Goal: Task Accomplishment & Management: Manage account settings

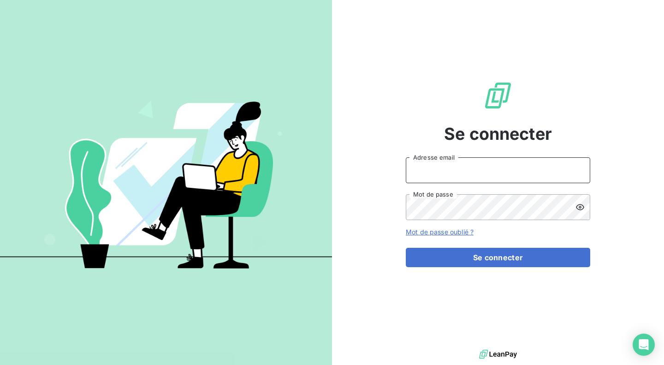
click at [506, 176] on input "Adresse email" at bounding box center [498, 170] width 184 height 26
click at [0, 364] on com-1password-button at bounding box center [0, 365] width 0 height 0
type input "[EMAIL_ADDRESS][DOMAIN_NAME]"
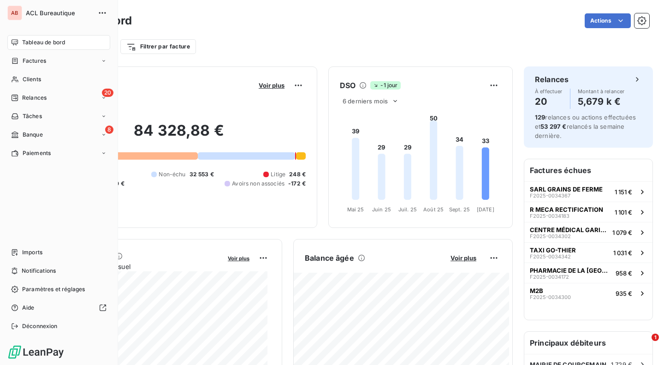
click at [11, 62] on icon at bounding box center [15, 60] width 8 height 7
click at [58, 80] on div "Factures" at bounding box center [64, 79] width 92 height 15
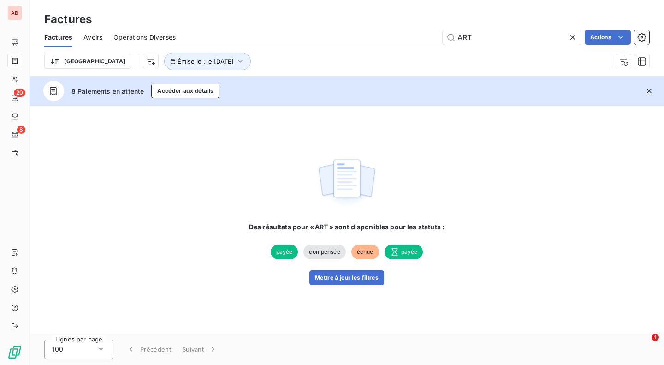
click at [465, 35] on input "ART" at bounding box center [511, 37] width 138 height 15
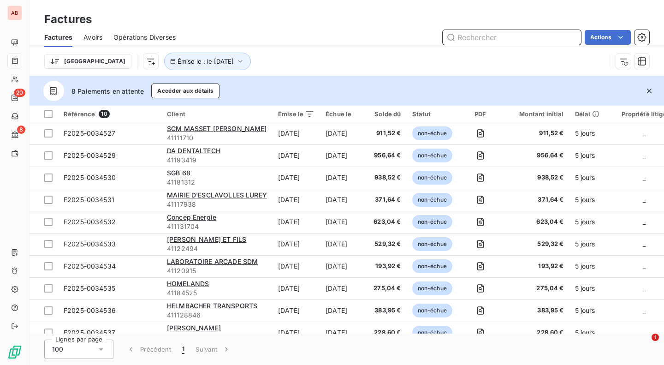
paste input "0034250"
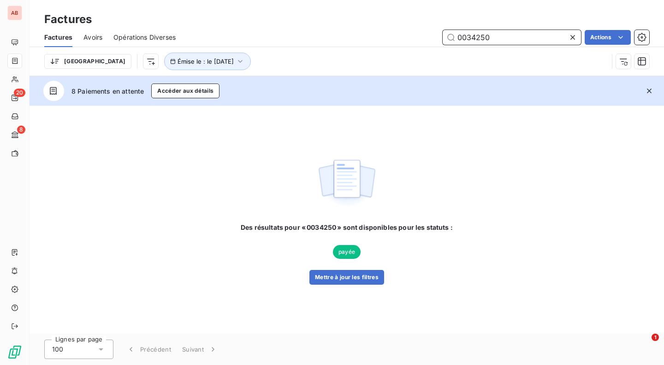
type input "0034250"
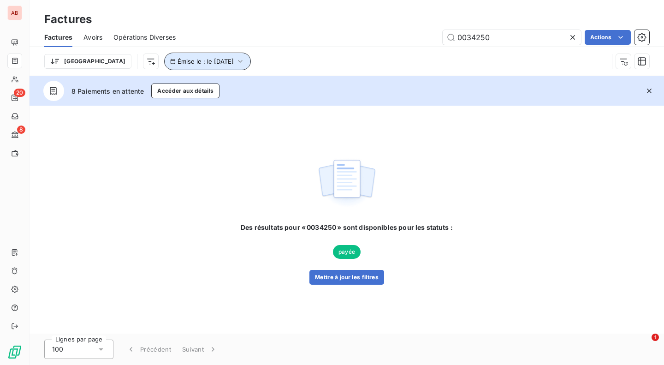
click at [197, 58] on button "Émise le : le [DATE]" at bounding box center [207, 62] width 87 height 18
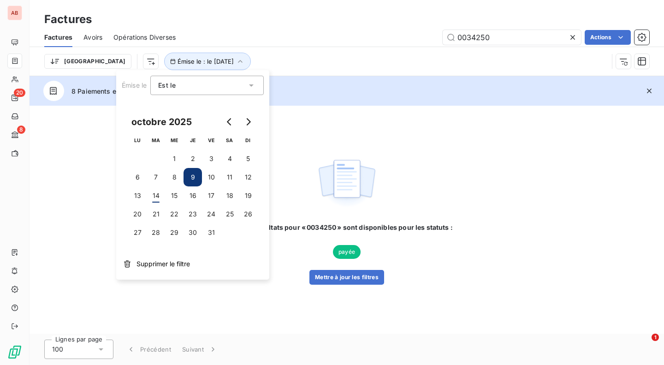
click at [149, 260] on span "Supprimer le filtre" at bounding box center [162, 263] width 53 height 9
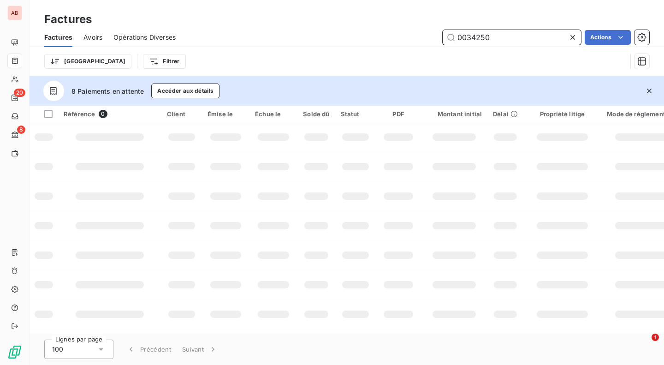
click at [497, 41] on input "0034250" at bounding box center [511, 37] width 138 height 15
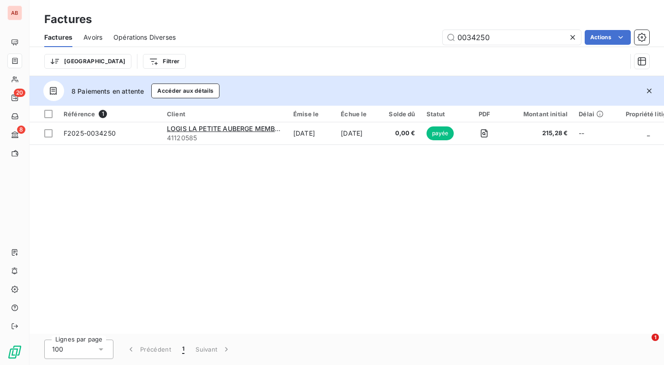
click at [358, 138] on td "[DATE]" at bounding box center [359, 133] width 48 height 22
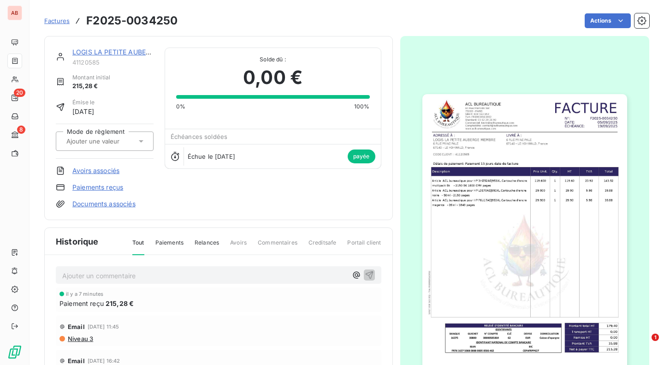
click at [114, 187] on link "Paiements reçus" at bounding box center [97, 187] width 51 height 9
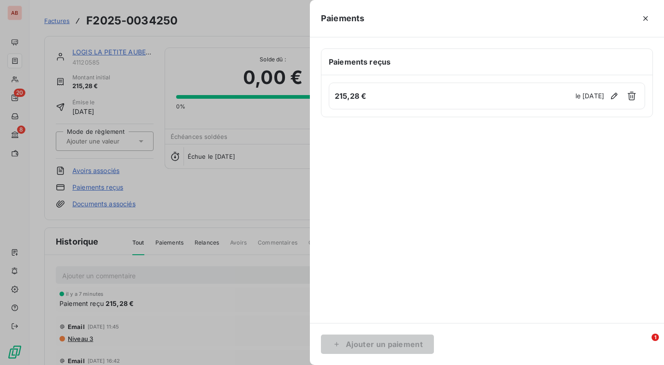
click at [614, 99] on icon "button" at bounding box center [613, 95] width 9 height 9
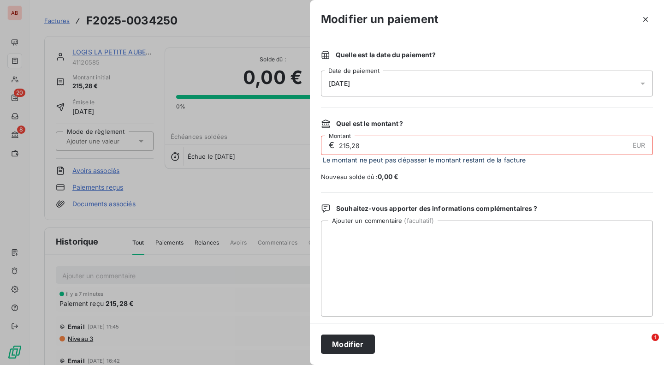
click at [469, 83] on div "[DATE]" at bounding box center [487, 84] width 332 height 26
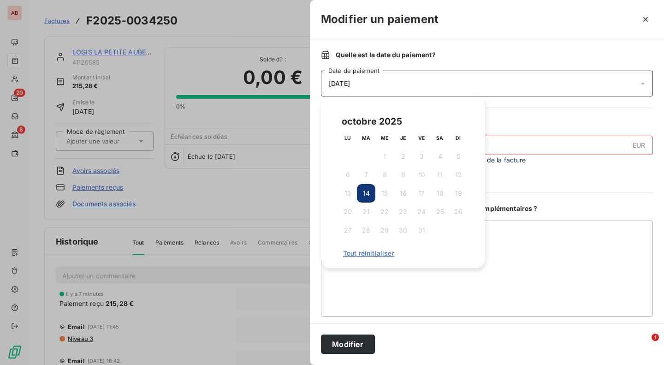
click at [368, 251] on span "Tout réinitialiser" at bounding box center [403, 252] width 120 height 7
click at [529, 198] on div "Quelle est la date du paiement ? [DATE] Date de paiement Quel est le montant ? …" at bounding box center [487, 180] width 354 height 283
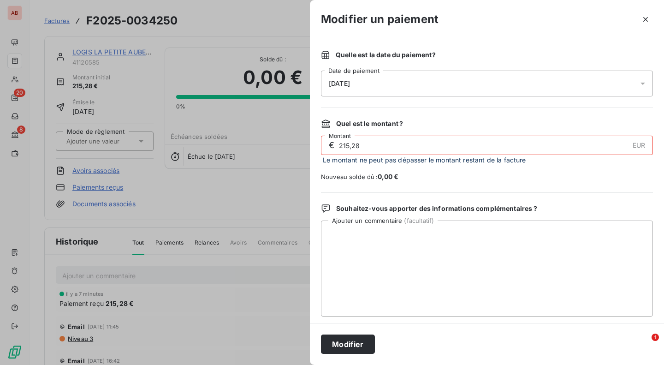
click at [389, 153] on input "215,28" at bounding box center [483, 145] width 290 height 18
click at [395, 131] on div "Quel est le montant ? € 215,28 EUR Montant Le montant ne peut pas dépasser le m…" at bounding box center [487, 150] width 332 height 62
click at [429, 74] on div "[DATE]" at bounding box center [487, 84] width 332 height 26
click at [355, 345] on button "Modifier" at bounding box center [348, 343] width 54 height 19
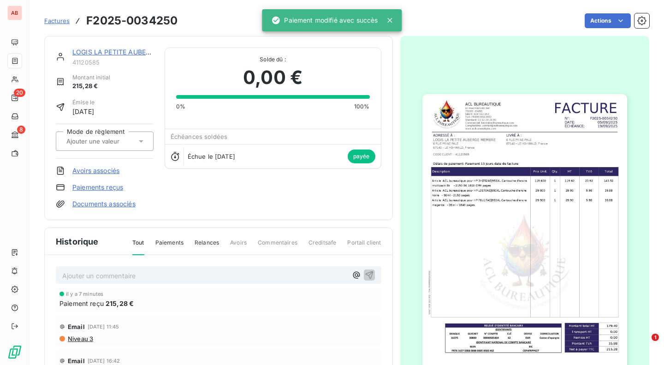
click at [91, 185] on link "Paiements reçus" at bounding box center [97, 187] width 51 height 9
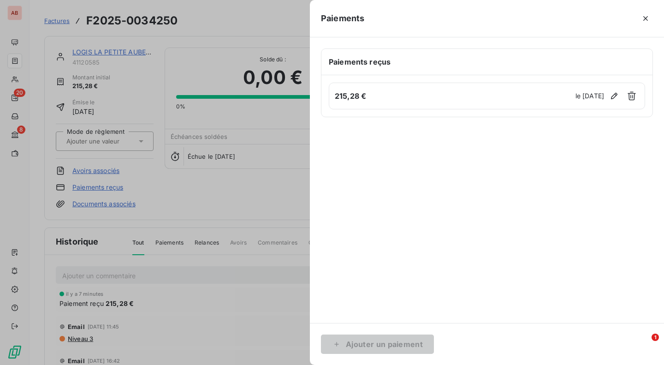
click at [615, 97] on icon "button" at bounding box center [613, 95] width 9 height 9
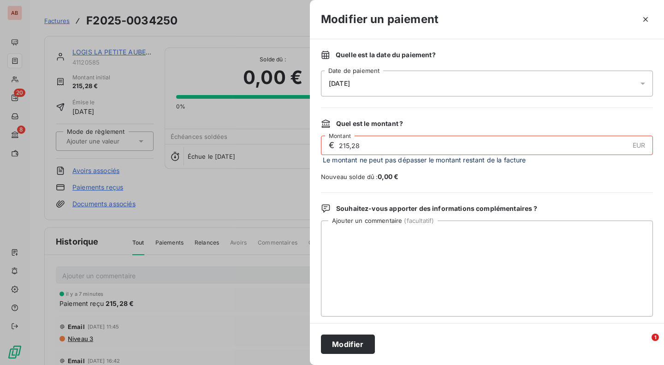
click at [414, 83] on div "[DATE]" at bounding box center [487, 84] width 332 height 26
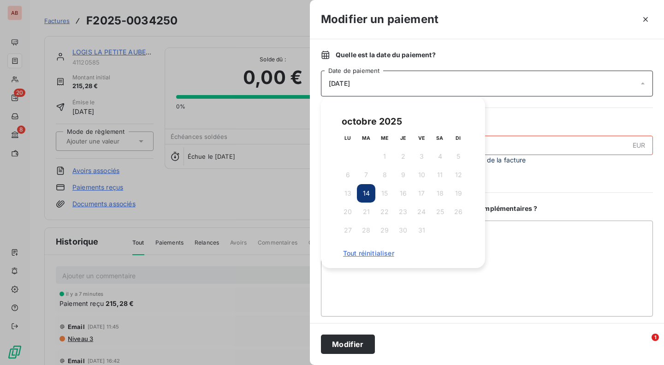
click at [523, 181] on span "Nouveau solde dû : 0,00 €" at bounding box center [487, 176] width 332 height 9
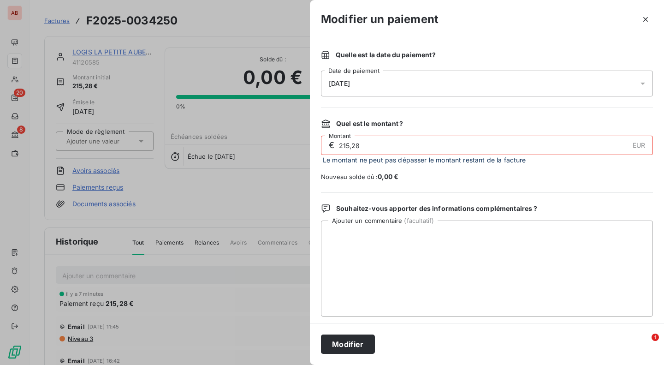
click at [518, 154] on div "€ 215,28 EUR Montant" at bounding box center [487, 145] width 332 height 19
click at [366, 147] on input "215,28" at bounding box center [483, 145] width 290 height 18
click at [409, 170] on div "Quel est le montant ? € 215,28 EUR Montant Le montant ne peut pas dépasser le m…" at bounding box center [487, 150] width 332 height 62
click at [378, 87] on div "[DATE]" at bounding box center [487, 84] width 332 height 26
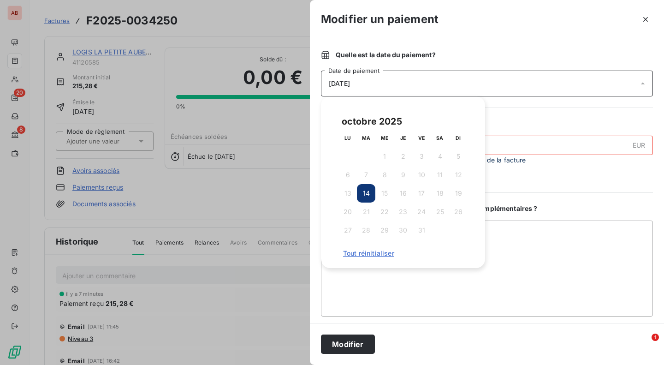
click at [360, 142] on th "MA" at bounding box center [366, 138] width 18 height 18
click at [372, 296] on textarea "Ajouter un commentaire ( facultatif )" at bounding box center [487, 268] width 332 height 96
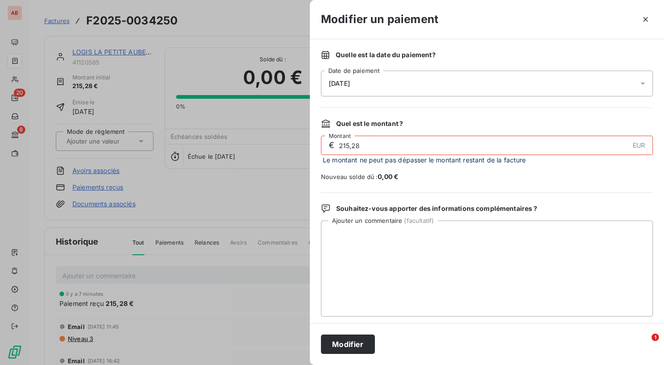
click at [340, 86] on span "[DATE]" at bounding box center [339, 83] width 21 height 7
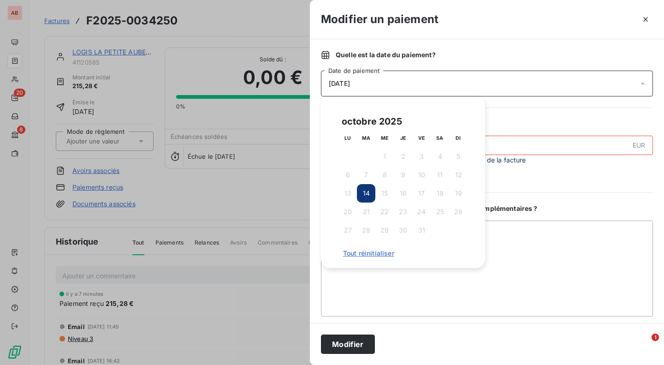
click at [373, 254] on span "Tout réinitialiser" at bounding box center [403, 252] width 120 height 7
click at [351, 251] on span "Tout réinitialiser" at bounding box center [403, 252] width 120 height 7
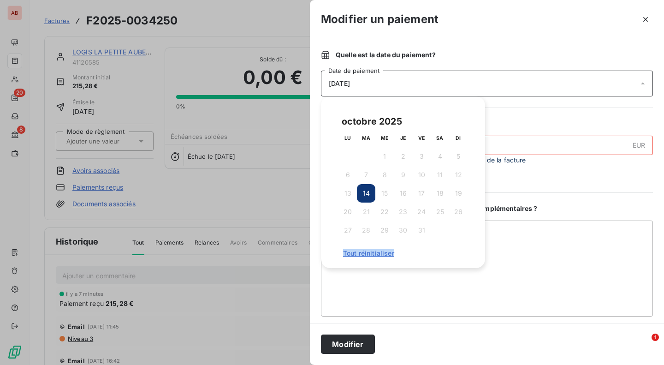
click at [351, 251] on span "Tout réinitialiser" at bounding box center [403, 252] width 120 height 7
click at [576, 178] on span "Nouveau solde dû : 0,00 €" at bounding box center [487, 176] width 332 height 9
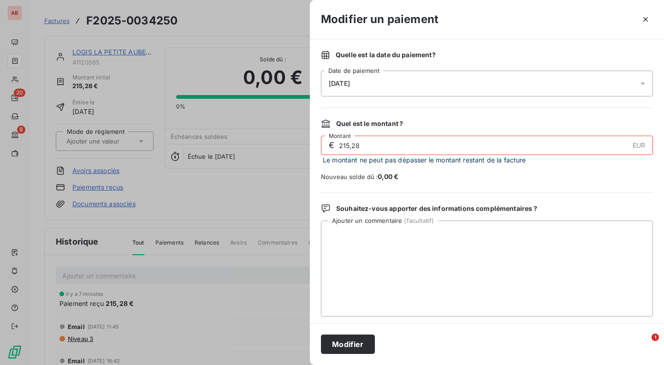
click at [454, 144] on input "215,28" at bounding box center [483, 145] width 290 height 18
type input "215,28"
click at [454, 143] on input "215,28" at bounding box center [483, 145] width 290 height 18
click at [455, 75] on div "[DATE]" at bounding box center [487, 84] width 332 height 26
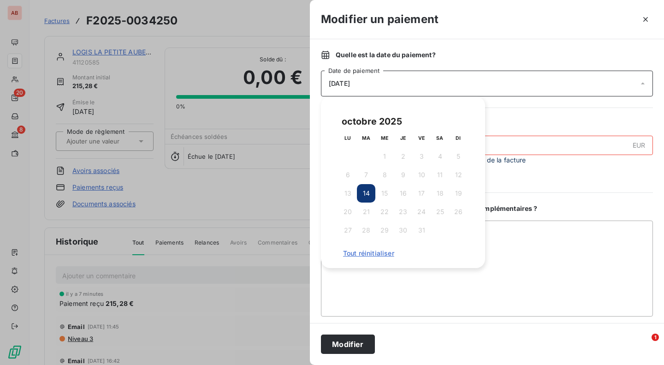
click at [357, 356] on div "Modifier" at bounding box center [487, 344] width 354 height 42
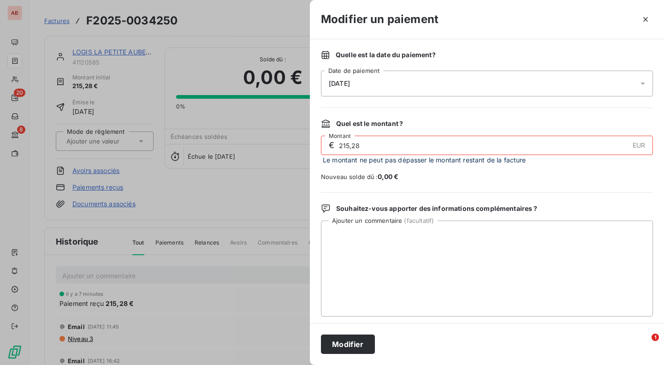
click at [366, 344] on button "Modifier" at bounding box center [348, 343] width 54 height 19
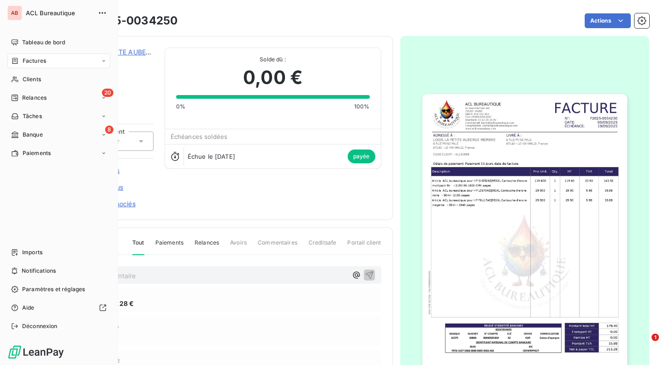
click at [44, 94] on span "Relances" at bounding box center [34, 98] width 24 height 8
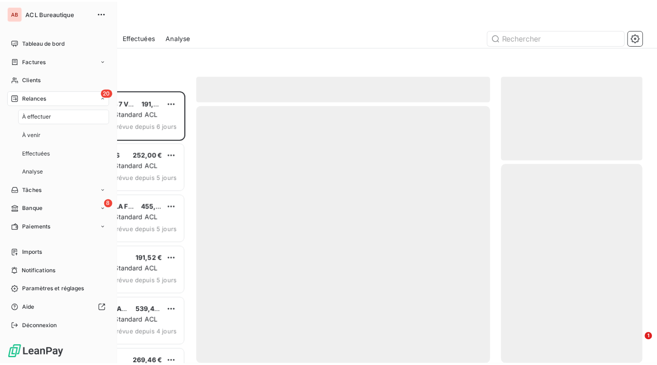
scroll to position [267, 136]
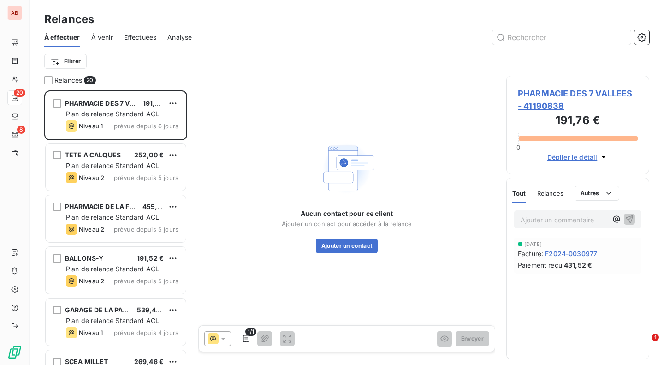
click at [645, 40] on icon "button" at bounding box center [641, 37] width 9 height 9
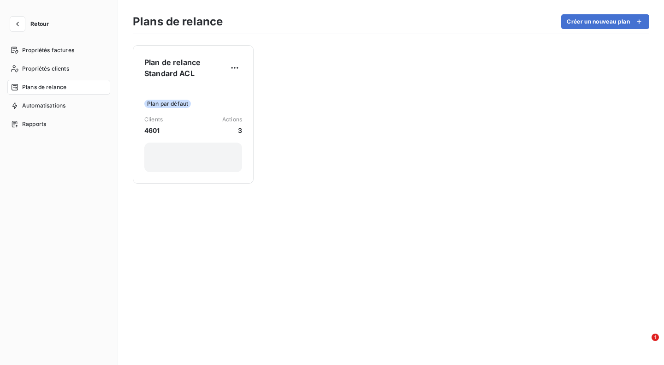
click at [197, 101] on div "Plan par défaut" at bounding box center [193, 104] width 98 height 8
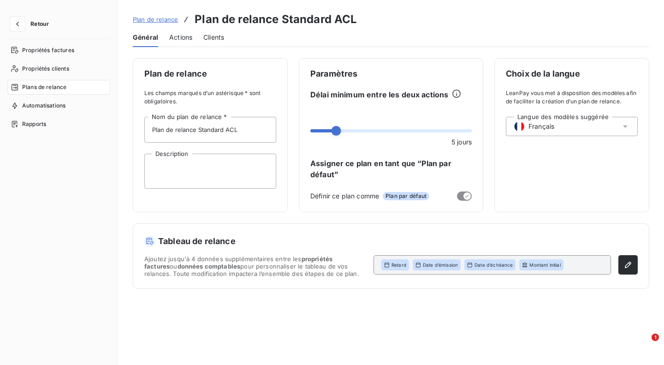
click at [178, 41] on span "Actions" at bounding box center [180, 37] width 23 height 9
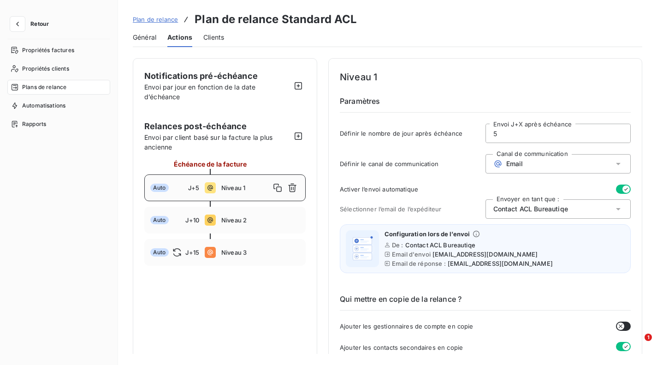
click at [300, 87] on icon "button" at bounding box center [298, 85] width 9 height 9
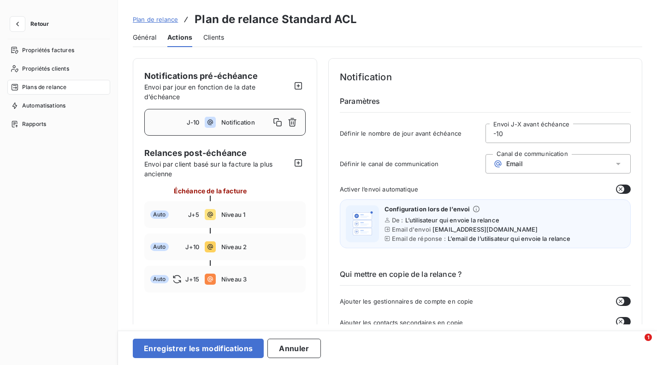
click at [507, 136] on input "-10" at bounding box center [558, 133] width 145 height 18
type input "-1"
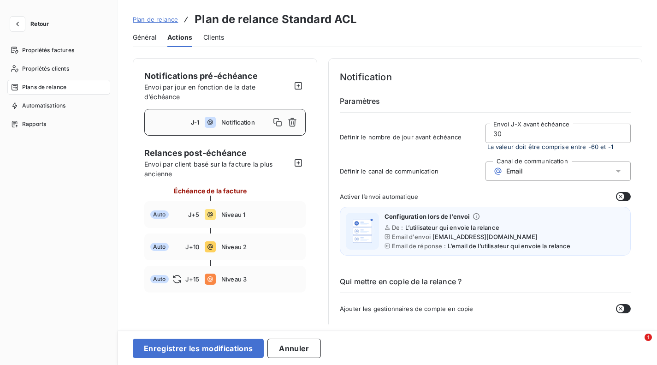
click at [494, 136] on input "30" at bounding box center [558, 133] width 145 height 18
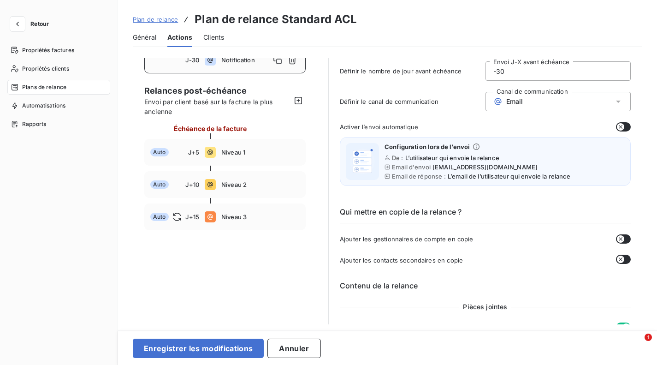
scroll to position [63, 0]
type input "-30"
click at [617, 128] on icon "button" at bounding box center [620, 126] width 7 height 7
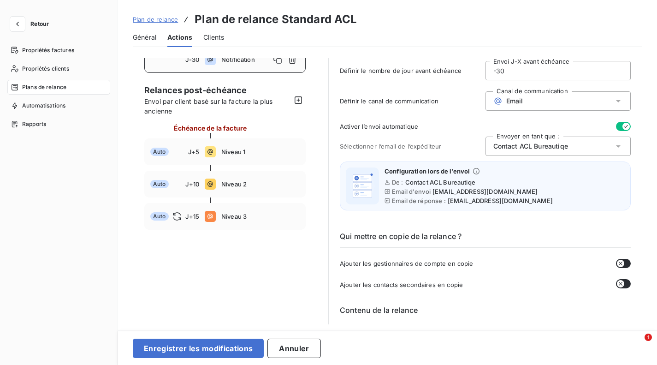
click at [578, 147] on div "Contact ACL Bureautiqe" at bounding box center [558, 145] width 146 height 19
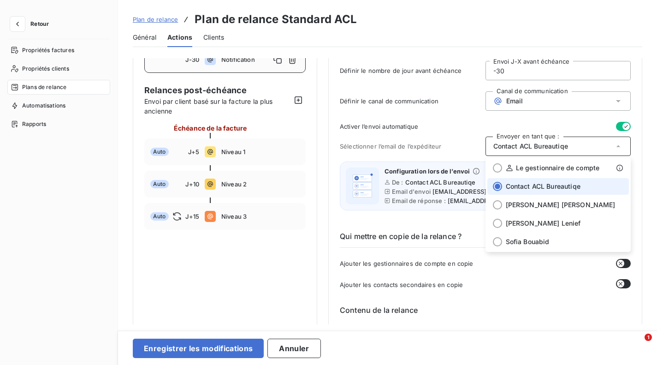
click at [578, 148] on div "Contact ACL Bureautiqe" at bounding box center [558, 145] width 146 height 19
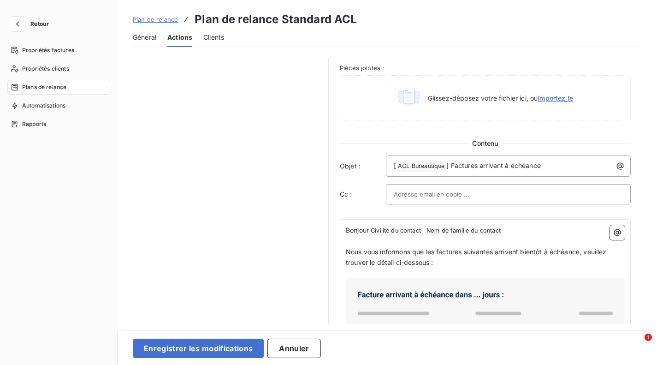
scroll to position [390, 0]
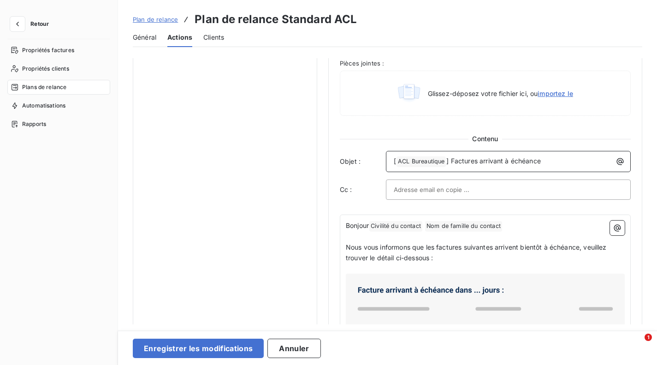
click at [555, 165] on p "[ ACL Bureautique ﻿ ] Factures arrivant à échéance" at bounding box center [511, 161] width 234 height 11
drag, startPoint x: 452, startPoint y: 159, endPoint x: 554, endPoint y: 160, distance: 101.9
click at [554, 160] on p "[ ACL Bureautique ﻿ ] Factures arrivant à échéance" at bounding box center [511, 161] width 234 height 11
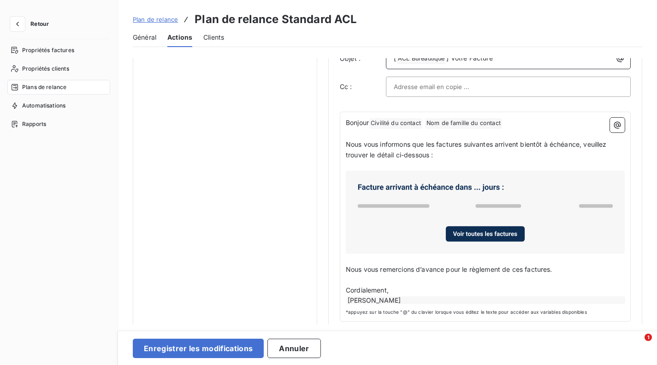
scroll to position [501, 0]
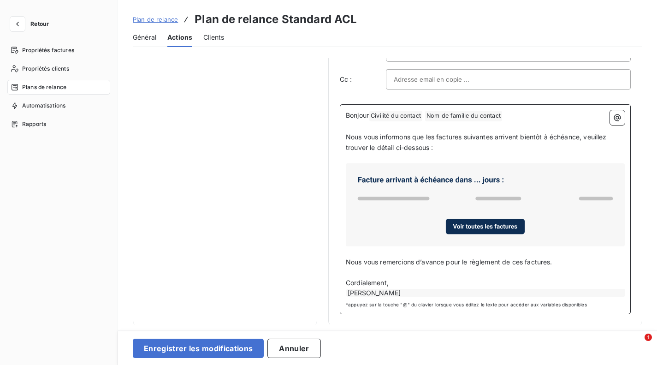
click at [346, 134] on span "Nous vous informons que les factures suivantes arrivent bientôt à échéance, veu…" at bounding box center [477, 142] width 263 height 18
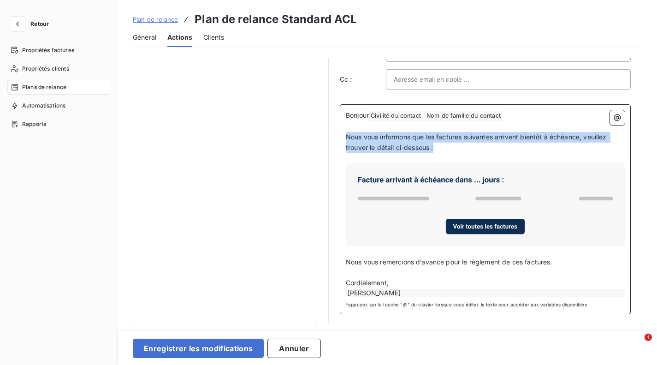
drag, startPoint x: 433, startPoint y: 147, endPoint x: 340, endPoint y: 136, distance: 94.3
click at [340, 136] on div "Bonjour Civilité du contact ﻿ Nom de famille du contact ﻿ ﻿ ﻿ Nous vous informo…" at bounding box center [485, 209] width 291 height 210
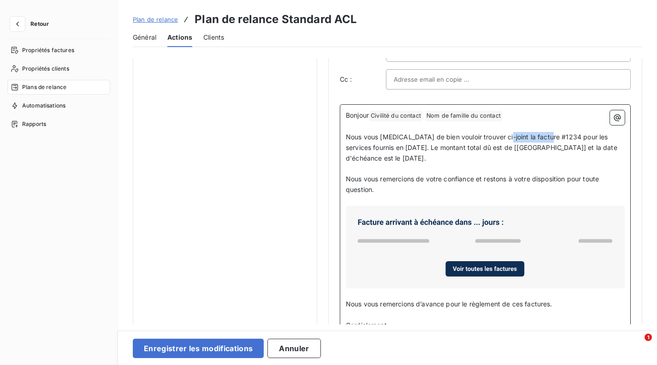
drag, startPoint x: 499, startPoint y: 137, endPoint x: 547, endPoint y: 135, distance: 48.5
click at [547, 135] on span "Nous vous [MEDICAL_DATA] de bien vouloir trouver ci-joint la facture #1234 pour…" at bounding box center [482, 147] width 273 height 29
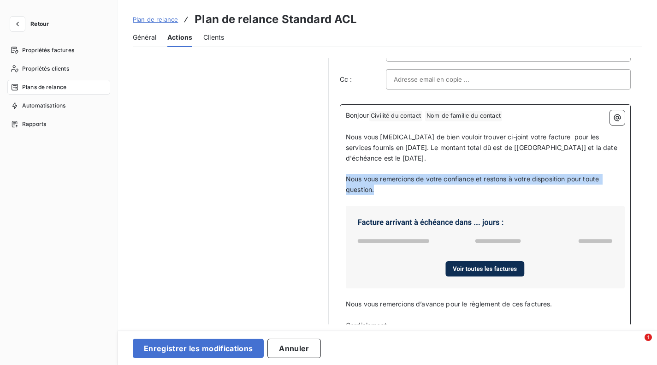
drag, startPoint x: 392, startPoint y: 186, endPoint x: 342, endPoint y: 179, distance: 50.3
click at [342, 179] on div "Bonjour Civilité du contact ﻿ Nom de famille du contact ﻿ ﻿ ﻿ Nous vous [MEDICA…" at bounding box center [485, 230] width 291 height 252
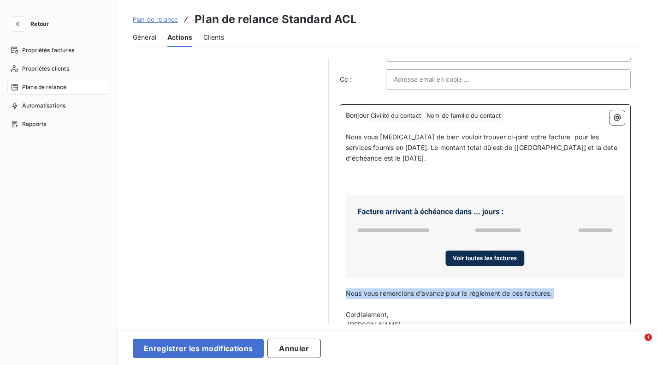
drag, startPoint x: 346, startPoint y: 293, endPoint x: 547, endPoint y: 298, distance: 201.0
click at [547, 298] on div "Bonjour Civilité du contact ﻿ Nom de famille du contact ﻿ ﻿ ﻿ Nous vous [MEDICA…" at bounding box center [485, 219] width 279 height 219
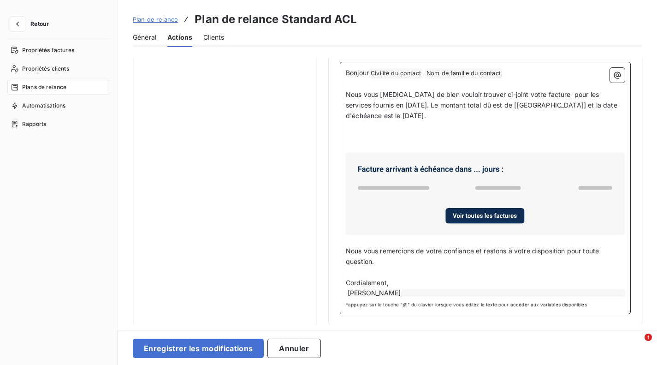
scroll to position [541, 0]
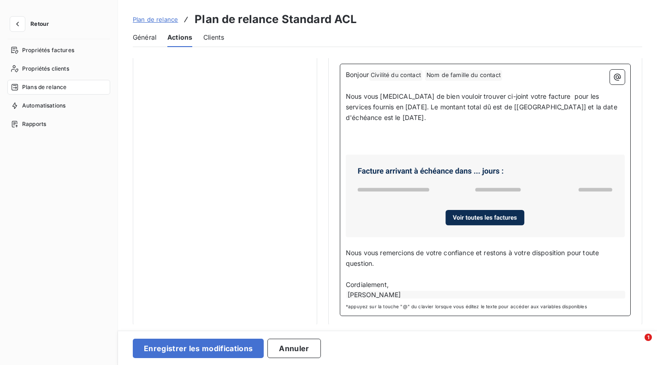
click at [415, 293] on div "[PERSON_NAME]" at bounding box center [485, 294] width 279 height 8
click at [392, 286] on p "Cordialement," at bounding box center [485, 284] width 279 height 11
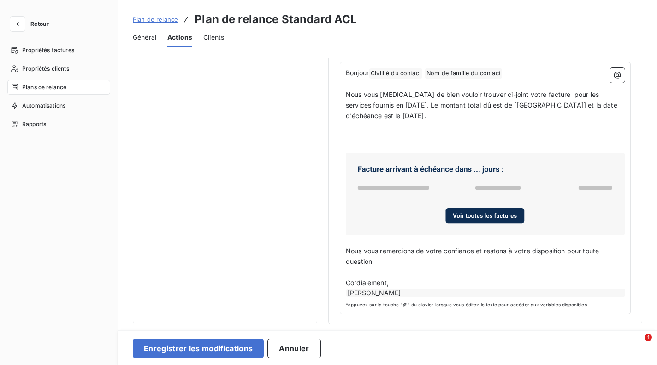
click at [584, 304] on span "*appuyez sur la touche "@" du clavier lorsque vous éditez le texte pour accéder…" at bounding box center [485, 304] width 279 height 7
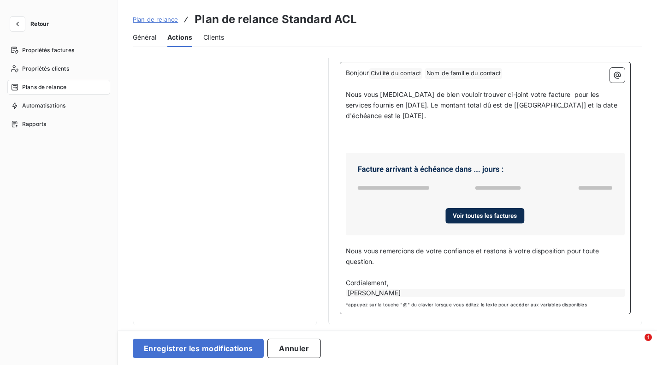
click at [619, 291] on div "[PERSON_NAME]" at bounding box center [485, 293] width 279 height 8
click at [617, 291] on div "[PERSON_NAME]" at bounding box center [485, 293] width 279 height 8
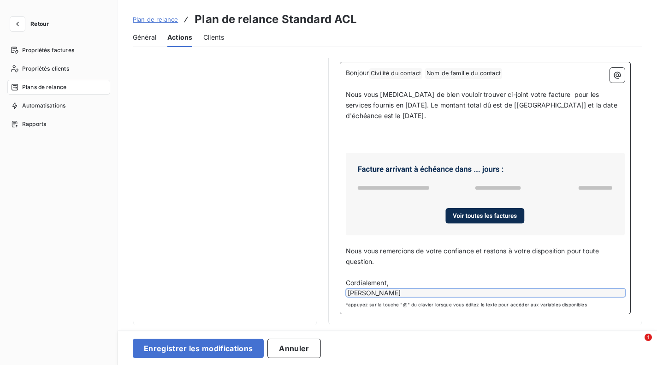
click at [463, 281] on p "Cordialement," at bounding box center [485, 282] width 279 height 11
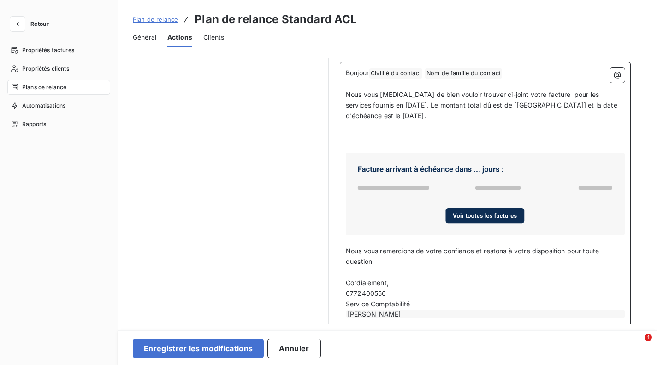
click at [437, 277] on p "Cordialement," at bounding box center [485, 282] width 279 height 11
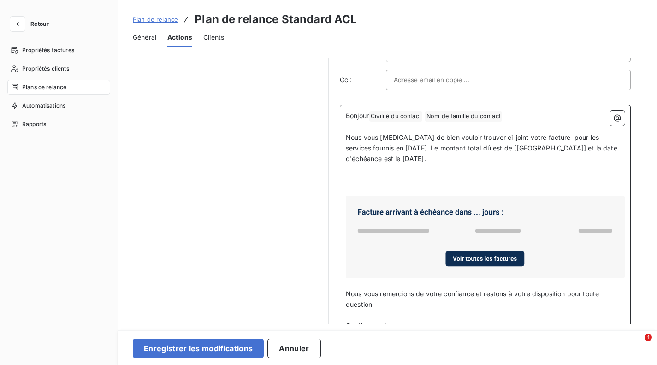
scroll to position [501, 0]
drag, startPoint x: 542, startPoint y: 136, endPoint x: 428, endPoint y: 155, distance: 115.3
click at [428, 155] on p "Nous vous [MEDICAL_DATA] de bien vouloir trouver ci-joint votre facture pour le…" at bounding box center [485, 147] width 279 height 32
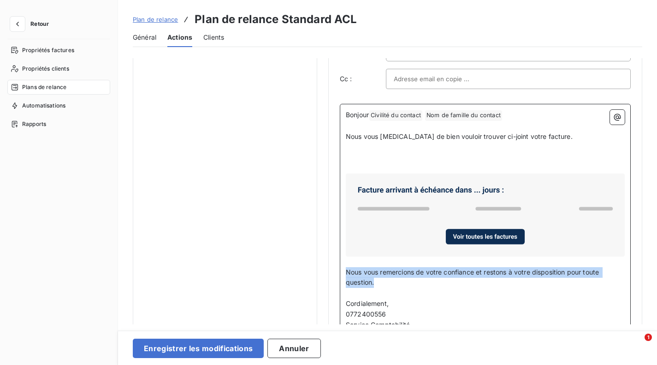
drag, startPoint x: 379, startPoint y: 281, endPoint x: 347, endPoint y: 271, distance: 33.7
click at [347, 271] on p "Nous vous remercions de votre confiance et restons à votre disposition pour tou…" at bounding box center [485, 277] width 279 height 21
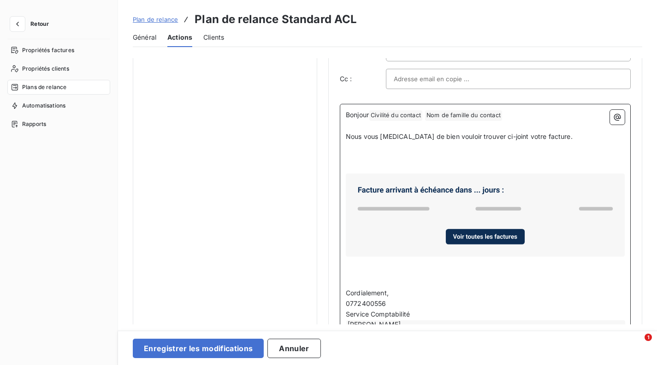
click at [546, 136] on p "Nous vous [MEDICAL_DATA] de bien vouloir trouver ci-joint votre facture." at bounding box center [485, 136] width 279 height 11
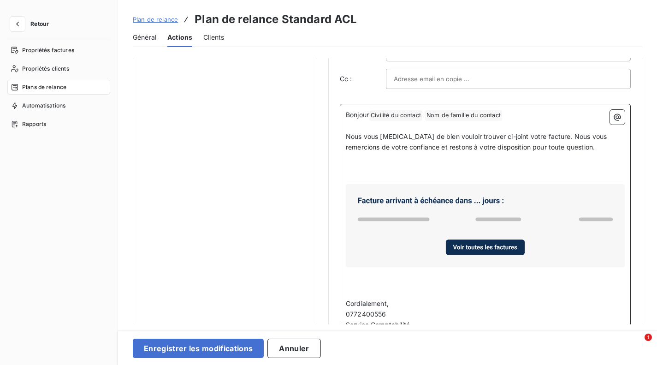
click at [518, 166] on p "﻿" at bounding box center [485, 168] width 279 height 11
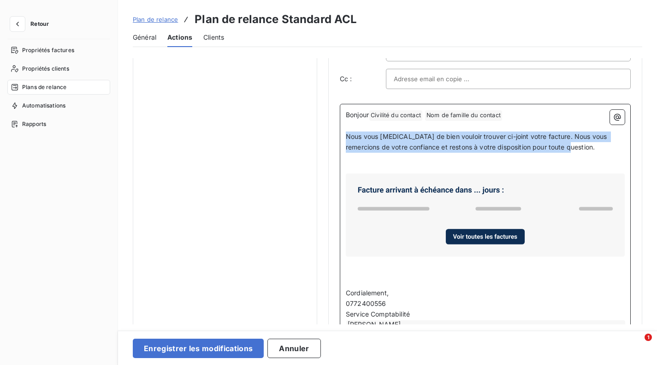
drag, startPoint x: 554, startPoint y: 146, endPoint x: 333, endPoint y: 138, distance: 220.9
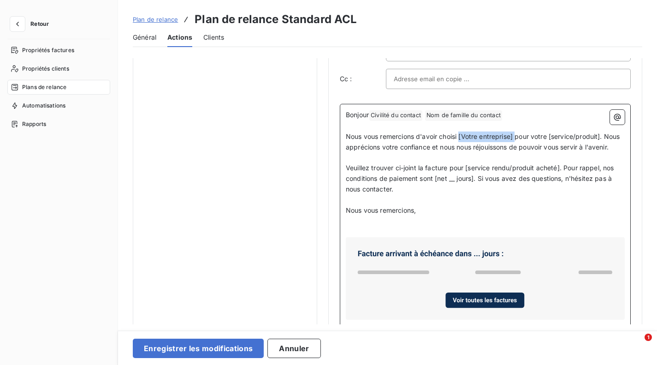
drag, startPoint x: 461, startPoint y: 138, endPoint x: 516, endPoint y: 140, distance: 55.3
click at [516, 140] on span "Nous vous remercions d'avoir choisi [Votre entreprise] pour votre [service/prod…" at bounding box center [484, 141] width 276 height 18
click at [558, 135] on span "Nous vous remercions d'avoir choisi ACL Bureautique pour votre [service/produit…" at bounding box center [483, 141] width 274 height 18
drag, startPoint x: 515, startPoint y: 138, endPoint x: 603, endPoint y: 135, distance: 87.6
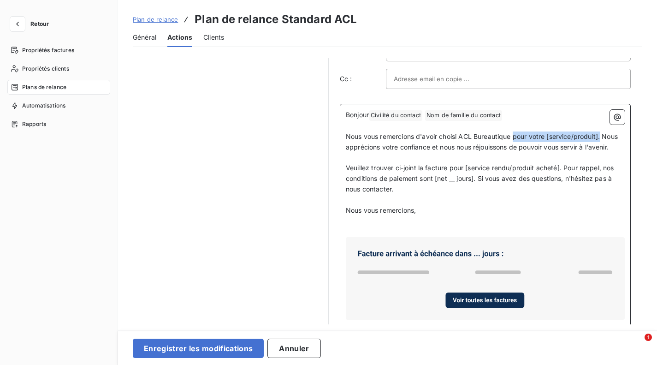
click at [603, 135] on span "Nous vous remercions d'avoir choisi ACL Bureautique pour votre [service/produit…" at bounding box center [483, 141] width 274 height 18
click at [532, 138] on span "Nous vous remercions d'avoir choisi ACL Bureautique pour votre [service/produit…" at bounding box center [483, 141] width 274 height 18
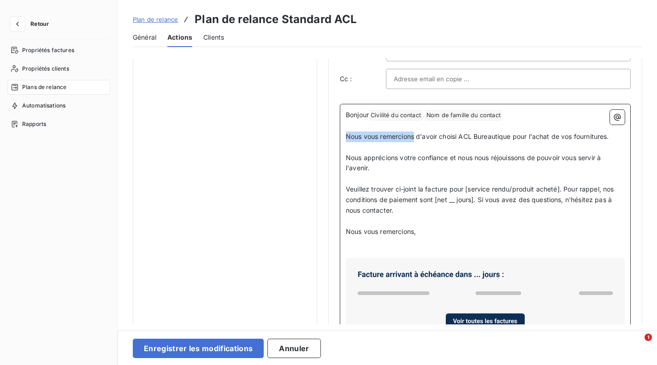
drag, startPoint x: 346, startPoint y: 135, endPoint x: 415, endPoint y: 134, distance: 69.1
click at [415, 134] on span "Nous vous remercions d'avoir choisi ACL Bureautique pour l'achat de vos fournit…" at bounding box center [477, 136] width 263 height 8
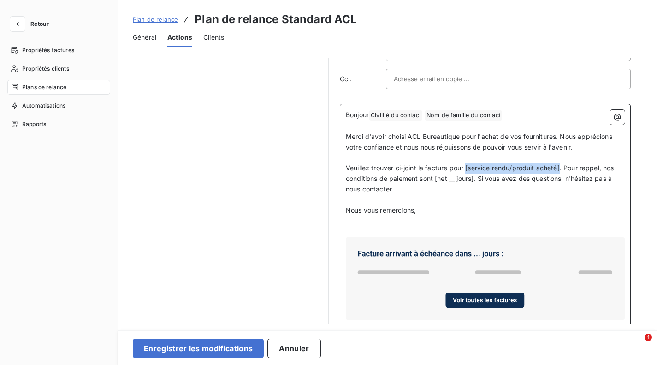
drag, startPoint x: 466, startPoint y: 169, endPoint x: 561, endPoint y: 166, distance: 95.0
click at [561, 166] on span "Veuillez trouver ci-joint la facture pour [service rendu/produit acheté]. Pour …" at bounding box center [481, 178] width 270 height 29
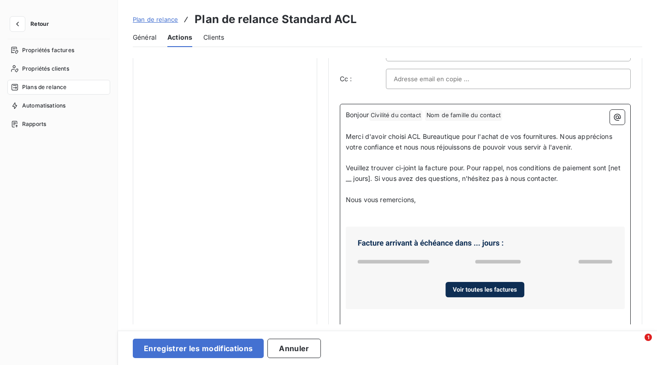
click at [511, 169] on span "Veuillez trouver ci-joint la facture pour. Pour rappel, nos conditions de paiem…" at bounding box center [484, 173] width 277 height 18
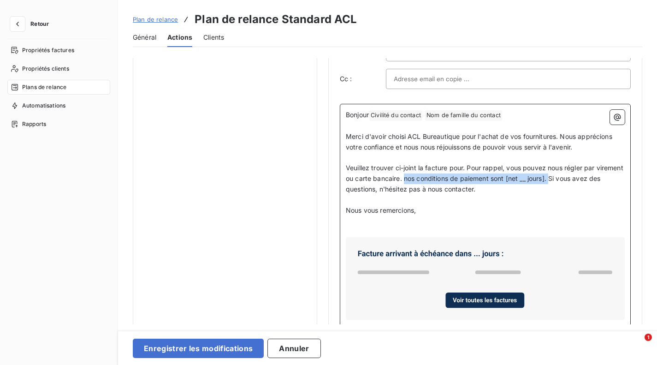
drag, startPoint x: 581, startPoint y: 180, endPoint x: 434, endPoint y: 180, distance: 146.6
click at [434, 180] on span "Veuillez trouver ci-joint la facture pour. Pour rappel, vous pouvez nous régler…" at bounding box center [485, 178] width 279 height 29
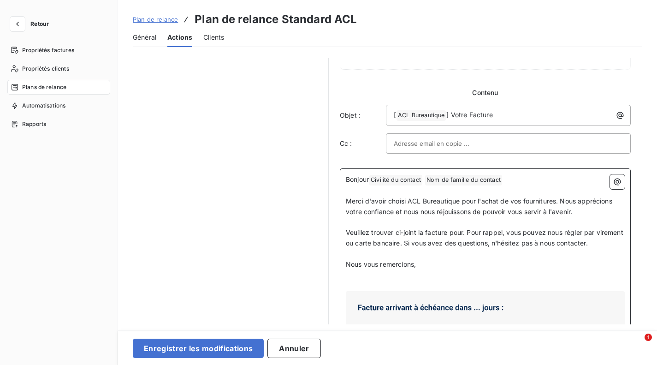
scroll to position [434, 0]
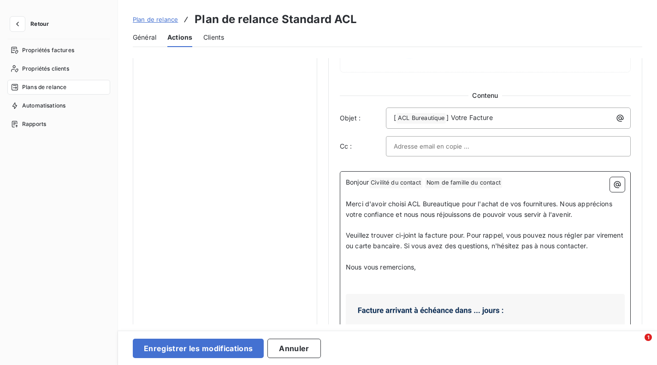
click at [557, 204] on span "Merci d'avoir choisi ACL Bureautique pour l'achat de vos fournitures. Nous appr…" at bounding box center [480, 209] width 268 height 18
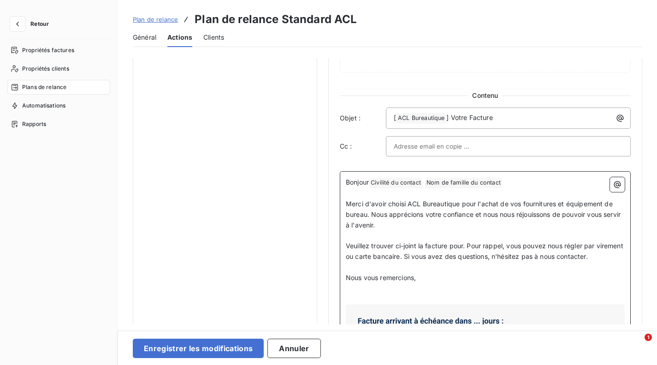
click at [499, 235] on p "﻿" at bounding box center [485, 235] width 279 height 11
click at [577, 205] on span "Merci d'avoir choisi ACL Bureautique pour l'achat de vos fournitures et équipem…" at bounding box center [484, 214] width 277 height 29
click at [420, 236] on p "﻿" at bounding box center [485, 235] width 279 height 11
click at [355, 212] on span "Merci d'avoir choisi ACL Bureautique pour l'achat de vos fournitures et materie…" at bounding box center [469, 214] width 246 height 29
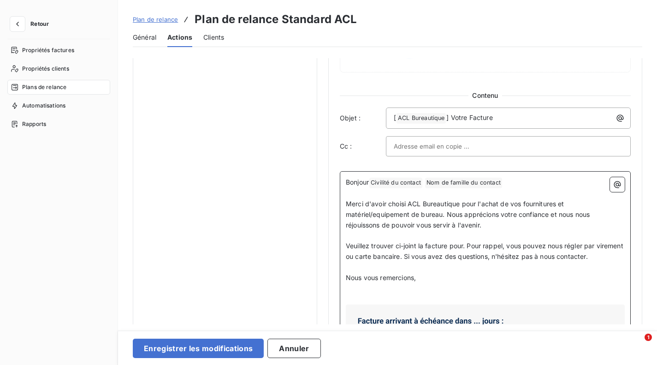
click at [397, 230] on p "Merci d'avoir choisi ACL Bureautique pour l'achat de vos fournitures et matérie…" at bounding box center [485, 215] width 279 height 32
click at [393, 248] on span "Veuillez trouver ci-joint la facture pour. Pour rappel, vous pouvez nous régler…" at bounding box center [485, 251] width 279 height 18
click at [383, 217] on span "Merci d'avoir choisi ACL Bureautique pour l'achat de vos fournitures et matérie…" at bounding box center [469, 214] width 246 height 29
click at [457, 199] on p "Merci d'avoir choisi ACL Bureautique pour l'achat de vos fournitures et matérie…" at bounding box center [485, 215] width 279 height 32
click at [381, 210] on span "Merci d'avoir choisi ACL Bureautique pour l'achat de vos fournitures et matérie…" at bounding box center [469, 214] width 246 height 29
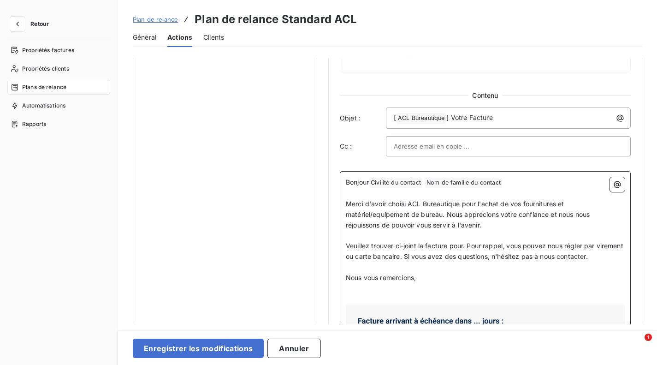
click at [372, 216] on span "Merci d'avoir choisi ACL Bureautique pour l'achat de vos fournitures et matérie…" at bounding box center [469, 214] width 246 height 29
click at [454, 246] on span "Veuillez trouver ci-joint la facture pour. Pour rappel, vous pouvez nous régler…" at bounding box center [485, 251] width 279 height 18
drag, startPoint x: 560, startPoint y: 206, endPoint x: 385, endPoint y: 215, distance: 175.9
click at [385, 215] on span "Merci d'avoir choisi ACL Bureautique pour l'achat de vos fournitures et matérie…" at bounding box center [478, 214] width 265 height 29
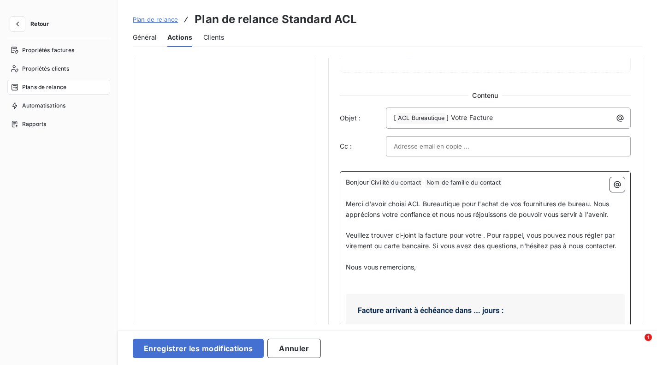
click at [477, 229] on p "﻿" at bounding box center [485, 225] width 279 height 11
click at [346, 235] on span "Veuillez trouver ci-joint la facture pour votre . Pour rappel, vous pouvez nous…" at bounding box center [481, 240] width 271 height 18
drag, startPoint x: 461, startPoint y: 237, endPoint x: 495, endPoint y: 236, distance: 33.7
click at [495, 236] on span "Vous trouverez ci-joint votre facture pour votre . Pour rappel, vous pouvez nou…" at bounding box center [486, 240] width 281 height 18
click at [395, 236] on span "Vous trouverez ci-joint votre facture. Pour rappel, vous pouvez nous régler par…" at bounding box center [482, 240] width 273 height 18
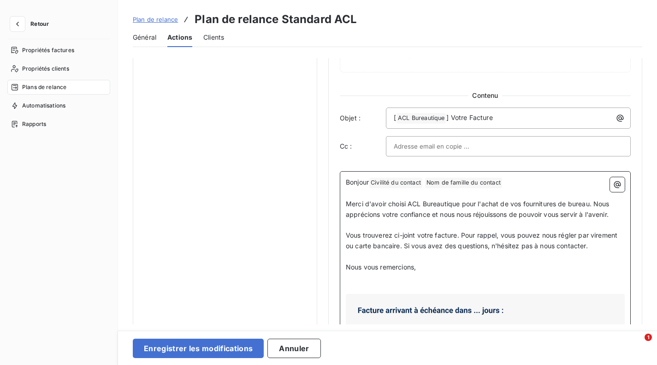
click at [445, 269] on p "Nous vous remercions," at bounding box center [485, 267] width 279 height 11
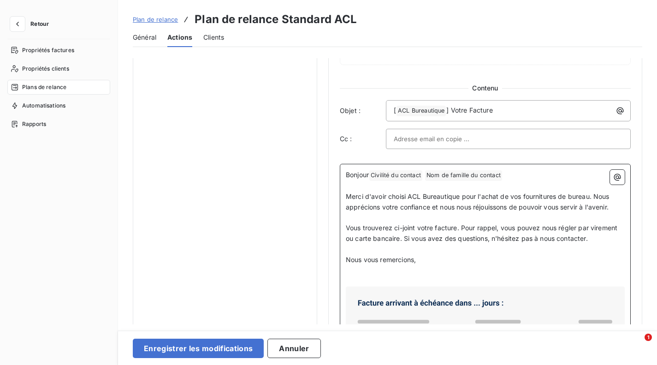
scroll to position [442, 0]
click at [400, 240] on span "Vous trouverez ci-joint votre facture. Pour rappel, vous pouvez nous régler par…" at bounding box center [482, 232] width 273 height 18
click at [405, 239] on span "Vous trouverez ci-joint votre facture. Pour rappel, vous pouvez nous régler par…" at bounding box center [482, 232] width 273 height 18
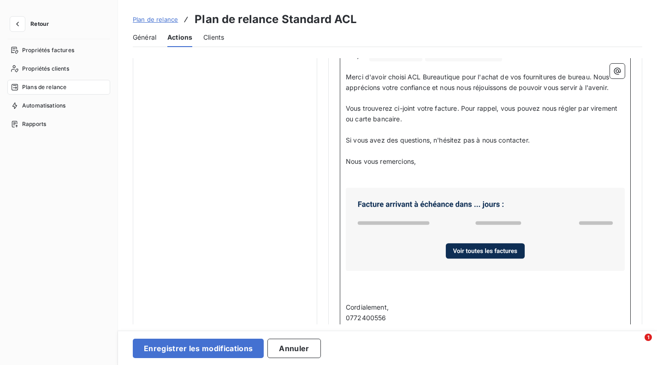
scroll to position [561, 0]
drag, startPoint x: 424, startPoint y: 161, endPoint x: 337, endPoint y: 165, distance: 86.8
drag, startPoint x: 354, startPoint y: 165, endPoint x: 337, endPoint y: 163, distance: 16.7
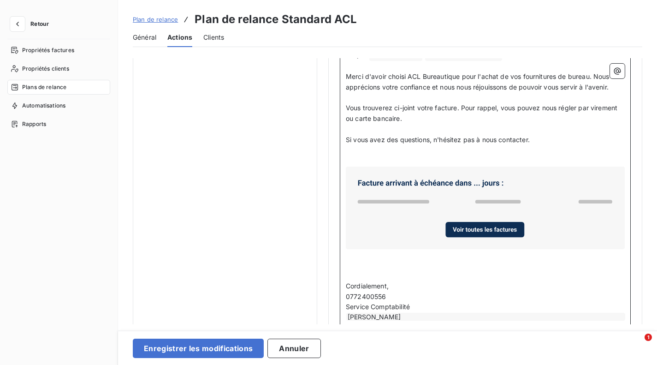
click at [395, 271] on p "﻿" at bounding box center [485, 275] width 279 height 11
click at [383, 264] on p "﻿" at bounding box center [485, 265] width 279 height 11
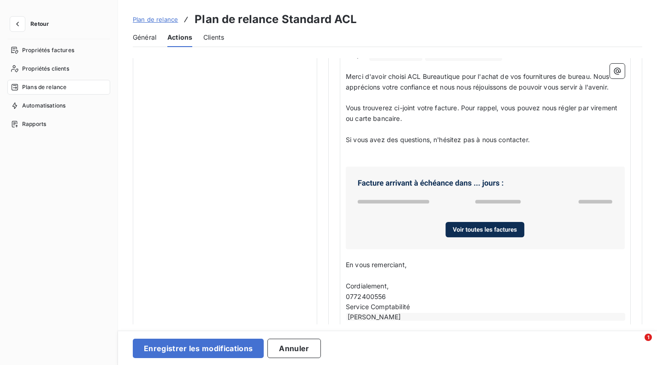
click at [345, 284] on div "Bonjour Civilité du contact ﻿ Nom de famille du contact ﻿ ﻿ ﻿ Merci d'avoir cho…" at bounding box center [485, 191] width 291 height 294
click at [346, 285] on span "Cordialement," at bounding box center [367, 286] width 43 height 8
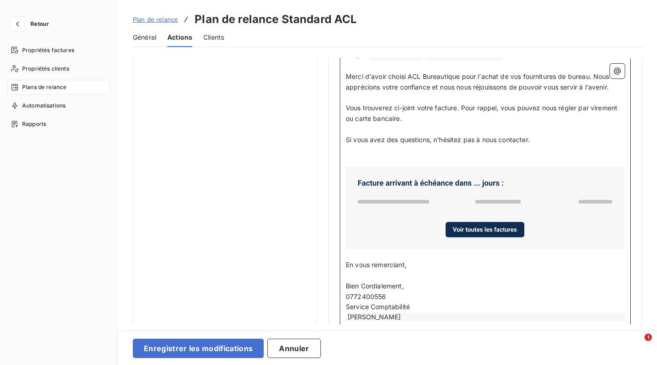
click at [407, 298] on p "0772400556" at bounding box center [485, 296] width 279 height 11
drag, startPoint x: 391, startPoint y: 295, endPoint x: 345, endPoint y: 294, distance: 46.1
click at [345, 294] on div "Bonjour Civilité du contact ﻿ Nom de famille du contact ﻿ ﻿ ﻿ Merci d'avoir cho…" at bounding box center [485, 191] width 291 height 294
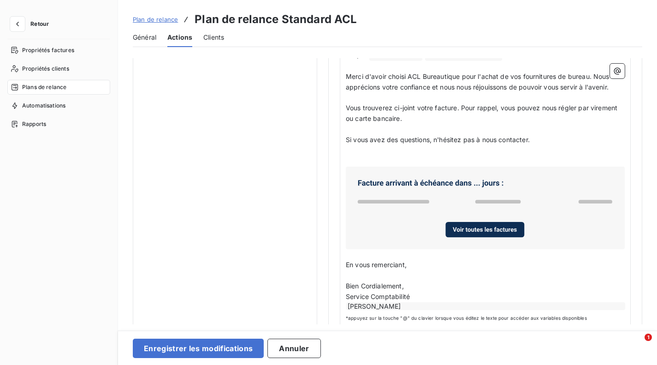
click at [561, 314] on span "*appuyez sur la touche "@" du clavier lorsque vous éditez le texte pour accéder…" at bounding box center [485, 317] width 279 height 7
click at [503, 319] on span "*appuyez sur la touche "@" du clavier lorsque vous éditez le texte pour accéder…" at bounding box center [485, 317] width 279 height 7
click at [620, 306] on div "[PERSON_NAME]" at bounding box center [485, 306] width 279 height 8
click at [494, 297] on p "Service Comptabilité" at bounding box center [485, 296] width 279 height 11
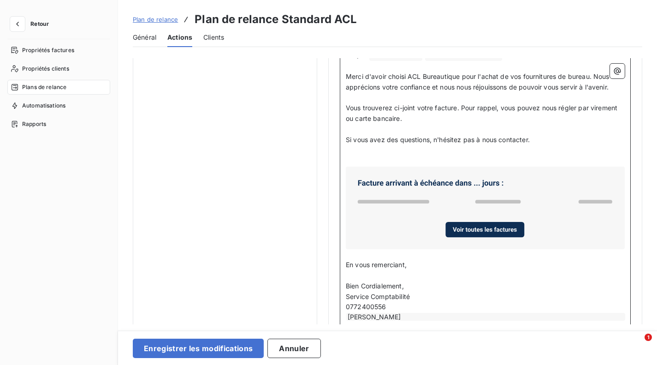
click at [351, 304] on span "0772400556" at bounding box center [366, 306] width 41 height 8
click at [358, 306] on span "07-72 40 05 56" at bounding box center [370, 306] width 49 height 8
click at [402, 301] on p "07 72 40 05 56" at bounding box center [485, 306] width 279 height 11
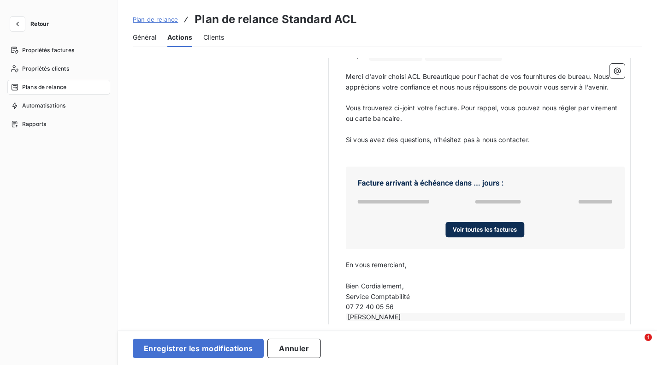
click at [209, 350] on button "Enregistrer les modifications" at bounding box center [198, 347] width 131 height 19
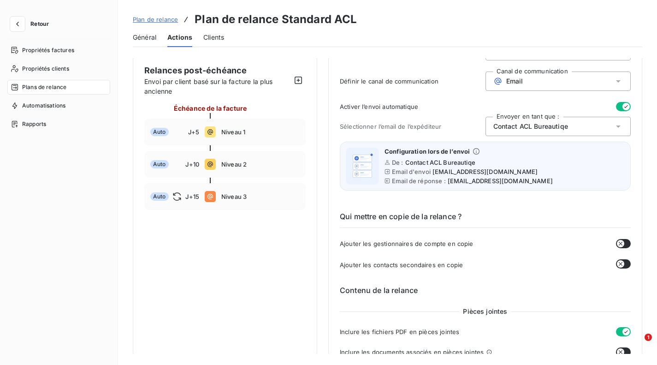
scroll to position [59, 0]
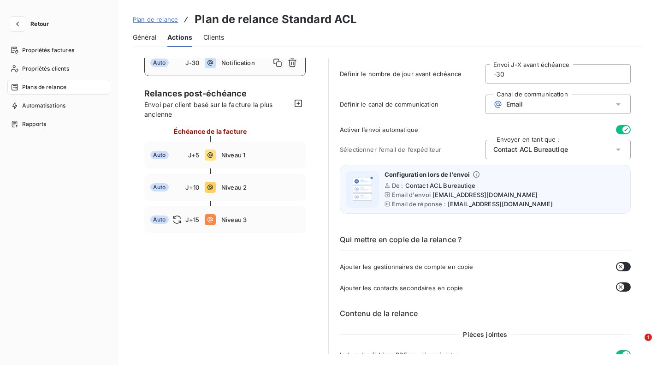
click at [250, 158] on span "Niveau 1" at bounding box center [260, 154] width 78 height 7
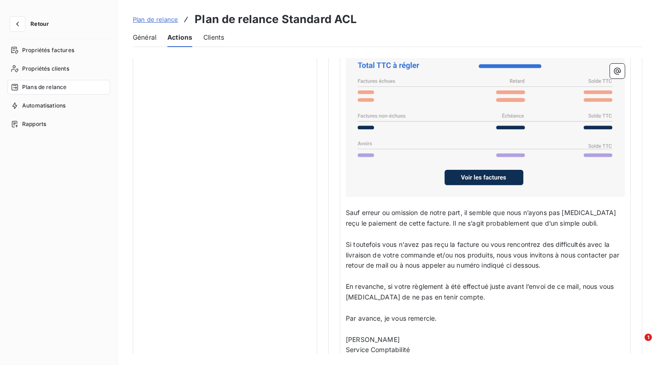
scroll to position [773, 0]
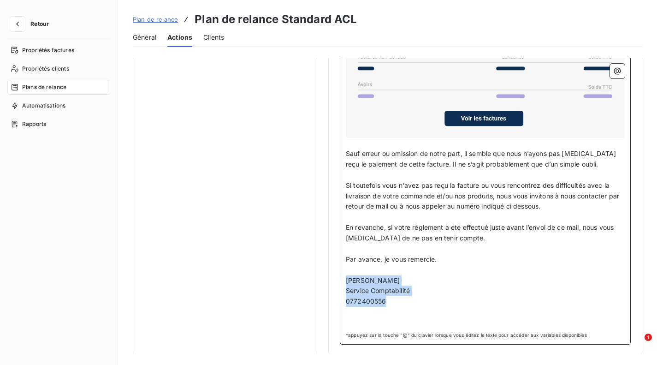
drag, startPoint x: 395, startPoint y: 300, endPoint x: 343, endPoint y: 281, distance: 55.4
click at [343, 281] on div "Bonjour Civilité du contact ﻿ Nom de famille du contact ﻿ ﻿ ﻿ Je me permets de …" at bounding box center [485, 142] width 291 height 403
copy div "[PERSON_NAME] Service Comptabilité 0772400556"
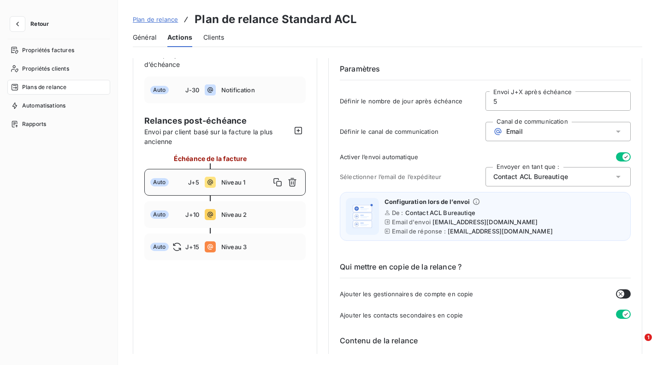
scroll to position [32, 0]
click at [247, 91] on span "Notification" at bounding box center [260, 90] width 78 height 7
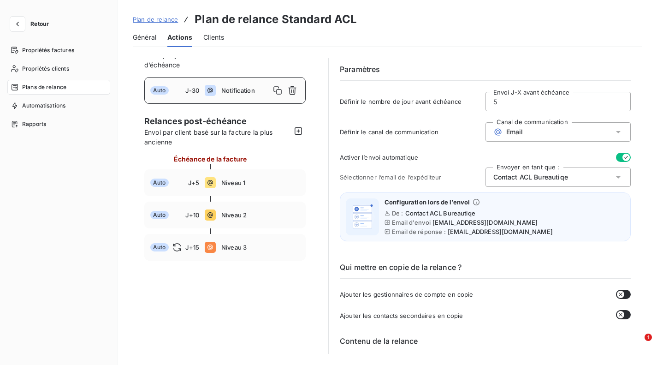
type input "-30"
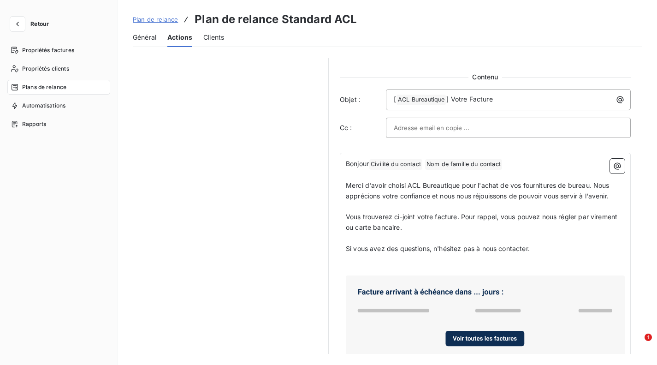
scroll to position [555, 0]
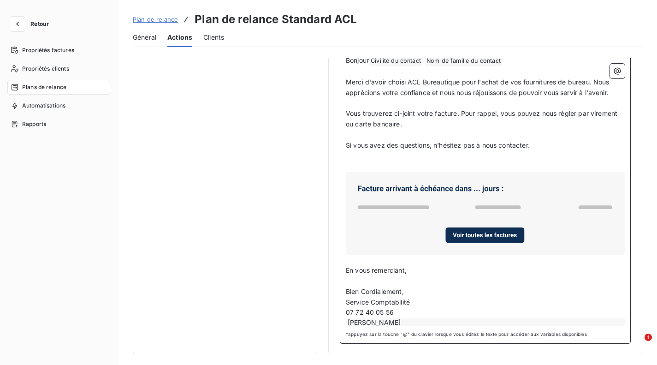
click at [413, 315] on p "07 72 40 05 56" at bounding box center [485, 312] width 279 height 11
click at [416, 319] on div "[PERSON_NAME]" at bounding box center [485, 322] width 279 height 8
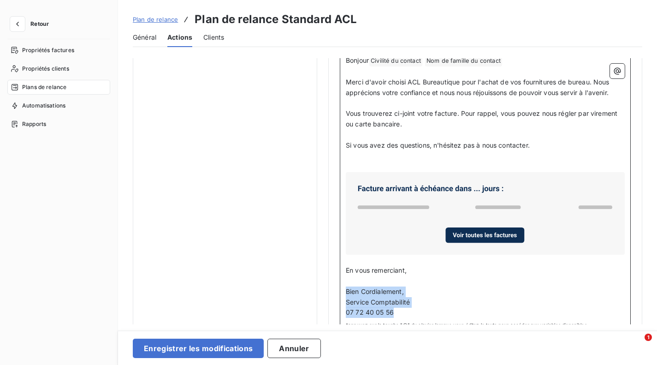
drag, startPoint x: 398, startPoint y: 311, endPoint x: 344, endPoint y: 291, distance: 57.5
click at [344, 291] on div "Bonjour Civilité du contact ﻿ Nom de famille du contact ﻿ ﻿ ﻿ Merci d'avoir cho…" at bounding box center [485, 191] width 291 height 285
click at [400, 282] on p "﻿" at bounding box center [485, 281] width 279 height 11
click at [427, 270] on p "En vous remerciant," at bounding box center [485, 270] width 279 height 11
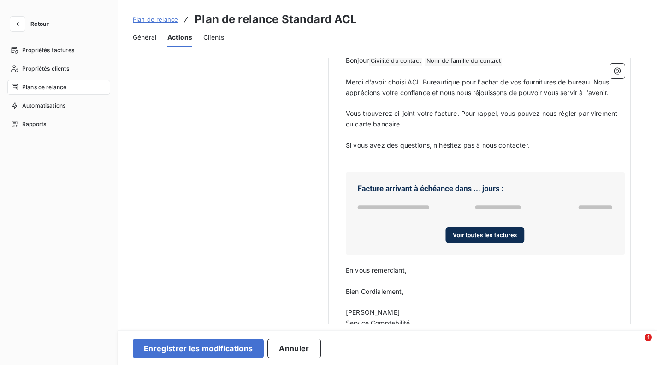
click at [201, 352] on button "Enregistrer les modifications" at bounding box center [198, 347] width 131 height 19
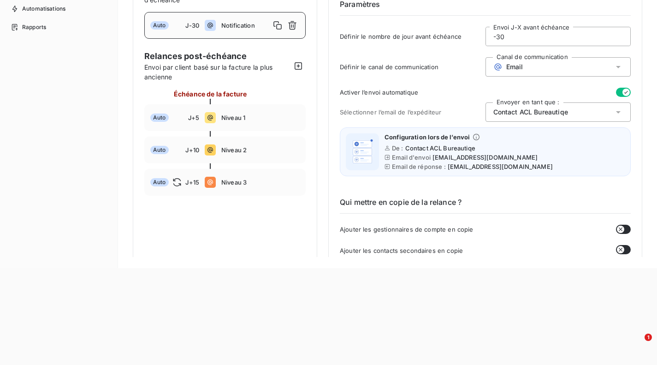
scroll to position [0, 0]
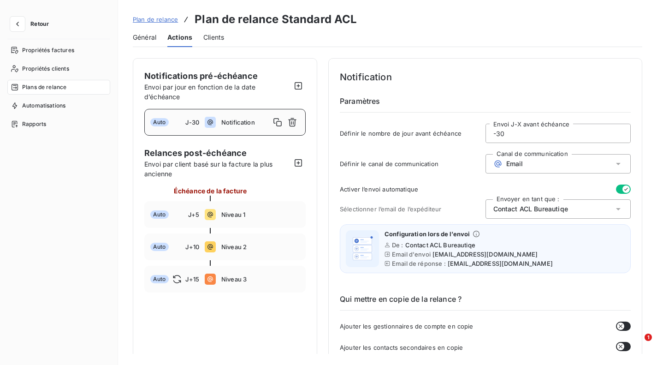
click at [510, 133] on input "-30" at bounding box center [558, 133] width 145 height 18
type input "-3"
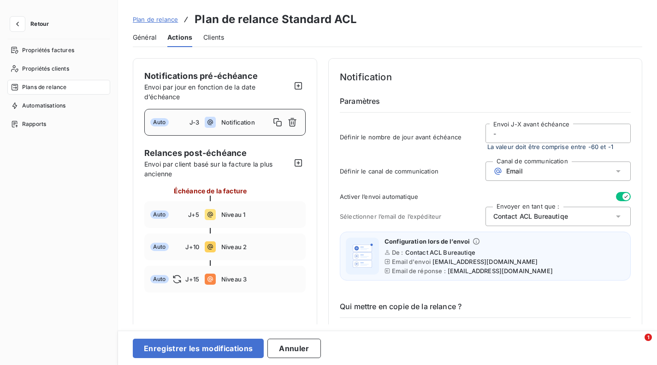
type input "-"
type input "6"
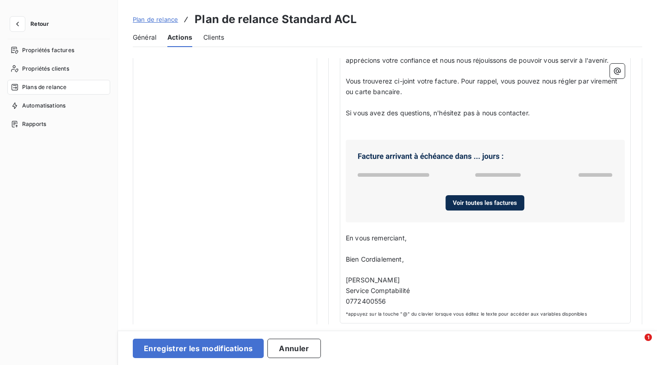
scroll to position [597, 0]
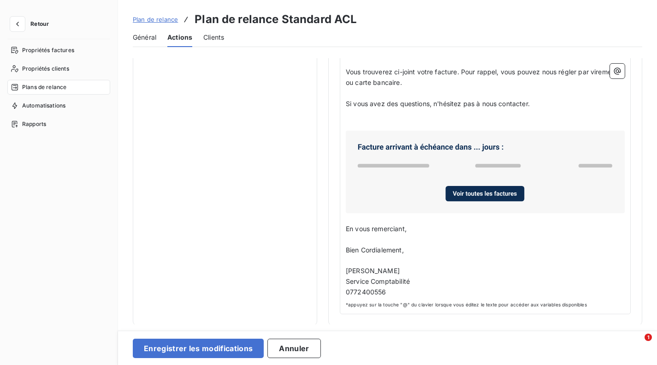
type input "-60"
click at [220, 355] on button "Enregistrer les modifications" at bounding box center [198, 347] width 131 height 19
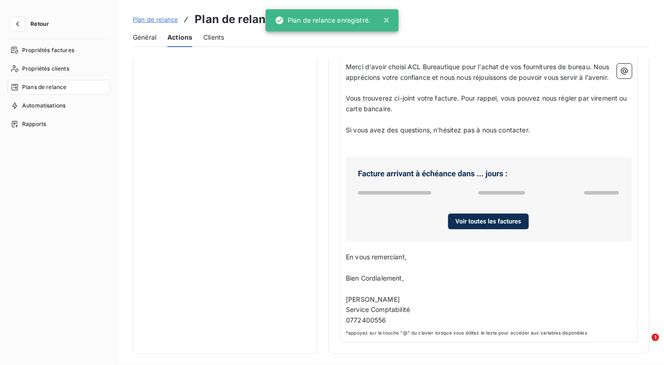
scroll to position [0, 0]
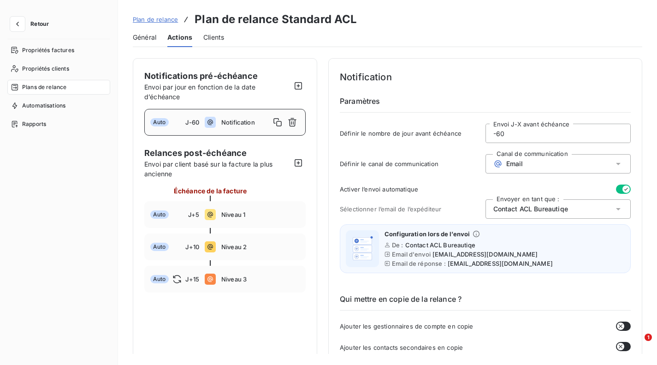
click at [153, 40] on span "Général" at bounding box center [145, 37] width 24 height 9
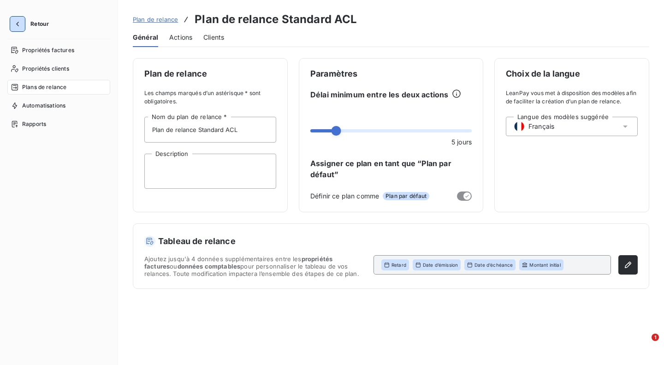
click at [18, 19] on button "button" at bounding box center [17, 24] width 15 height 15
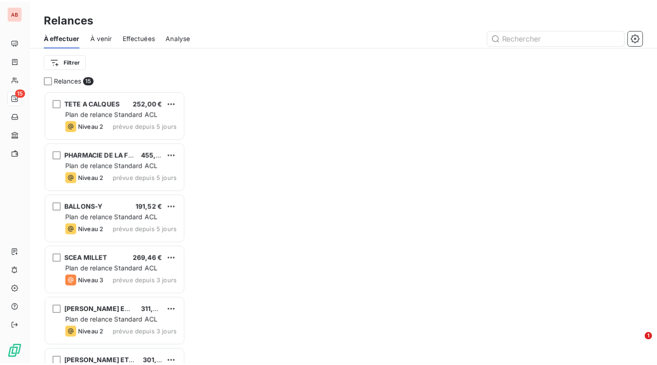
scroll to position [267, 136]
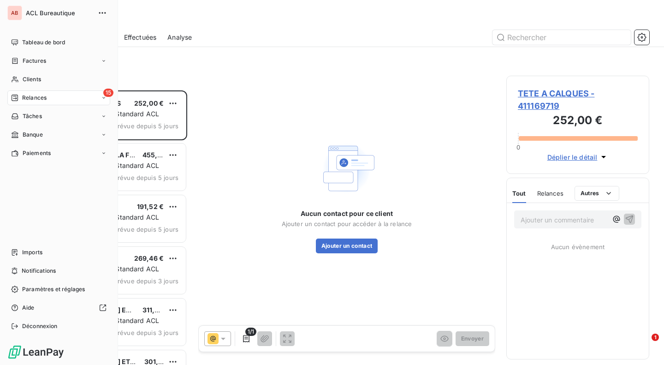
click at [65, 89] on nav "Tableau de bord Factures Clients 15 Relances Tâches Banque Paiements" at bounding box center [58, 97] width 103 height 125
click at [62, 95] on div "15 Relances" at bounding box center [58, 97] width 103 height 15
click at [62, 97] on div "15 Relances" at bounding box center [58, 97] width 103 height 15
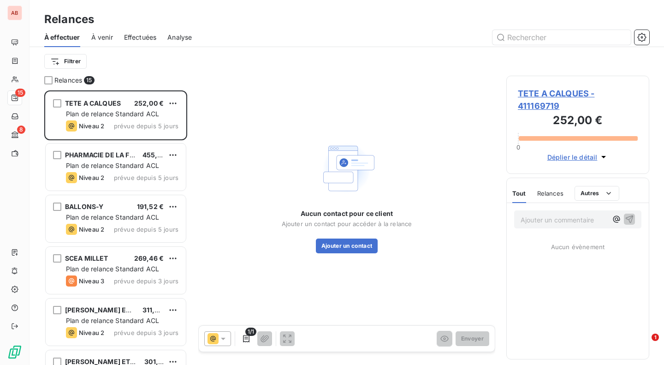
click at [641, 36] on icon "button" at bounding box center [642, 37] width 2 height 2
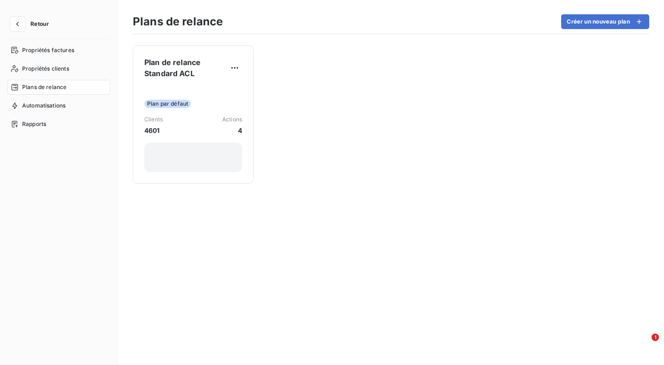
click at [216, 90] on div "Plan par défaut Clients 4601 Actions 4" at bounding box center [193, 129] width 98 height 86
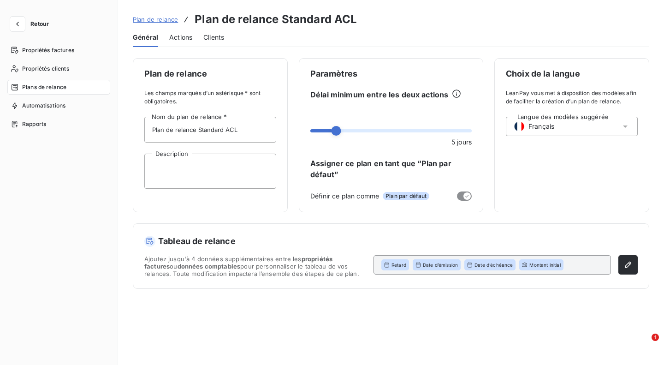
click at [186, 36] on span "Actions" at bounding box center [180, 37] width 23 height 9
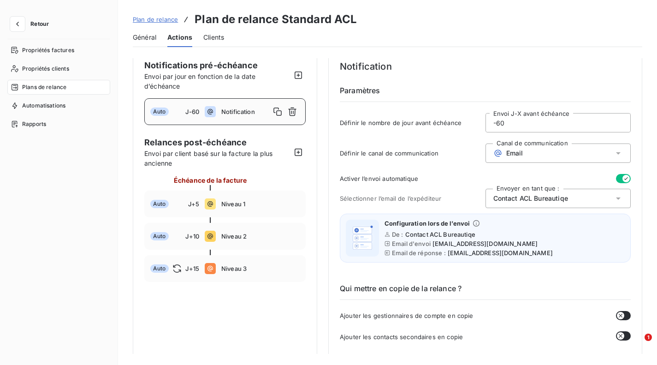
scroll to position [10, 0]
click at [233, 200] on div "Auto J+5 Niveau 1" at bounding box center [224, 204] width 161 height 27
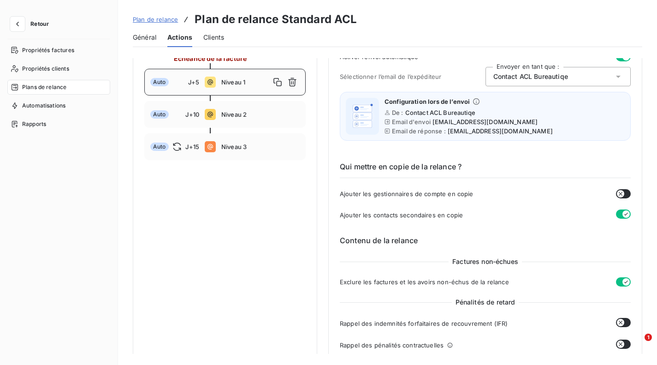
scroll to position [0, 0]
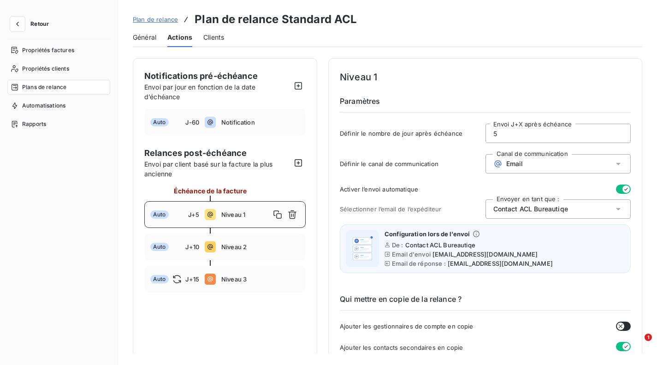
click at [233, 117] on div "Auto J-60 Notification" at bounding box center [224, 122] width 161 height 27
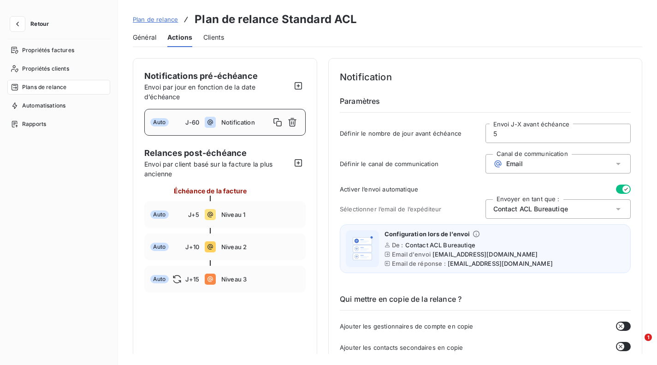
type input "-60"
click at [151, 34] on span "Général" at bounding box center [145, 37] width 24 height 9
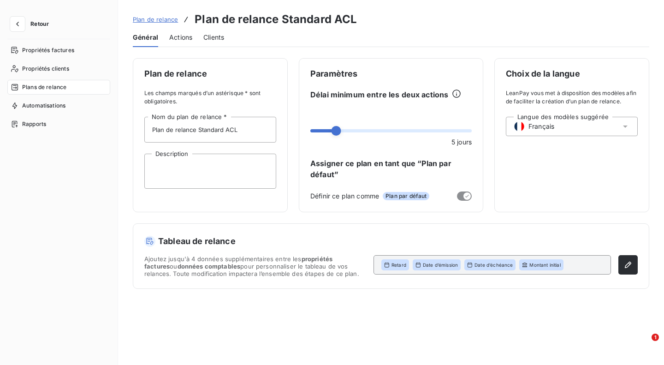
click at [181, 36] on span "Actions" at bounding box center [180, 37] width 23 height 9
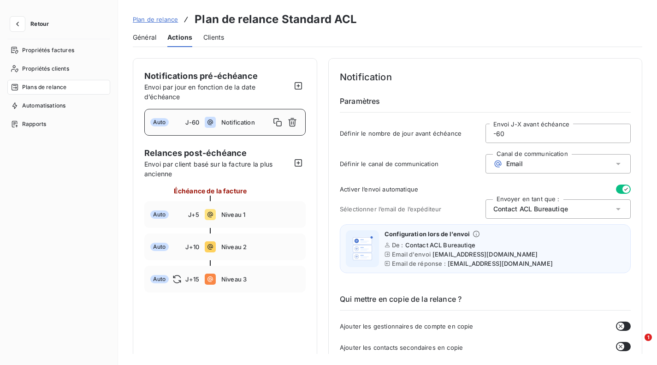
click at [532, 167] on div "Email" at bounding box center [558, 163] width 146 height 19
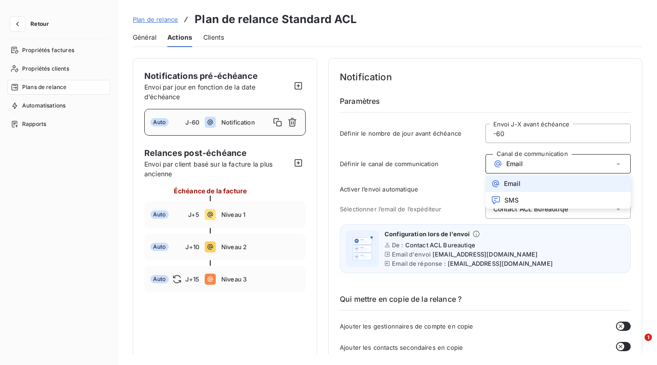
click at [465, 159] on div "Définir le canal de communication Canal de communication Email Email SMS" at bounding box center [485, 166] width 291 height 25
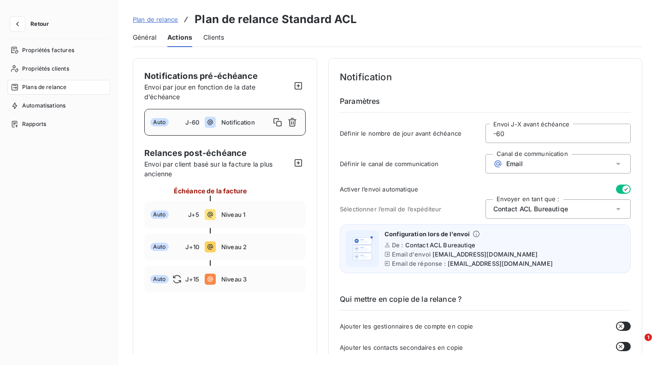
click at [150, 36] on span "Général" at bounding box center [145, 37] width 24 height 9
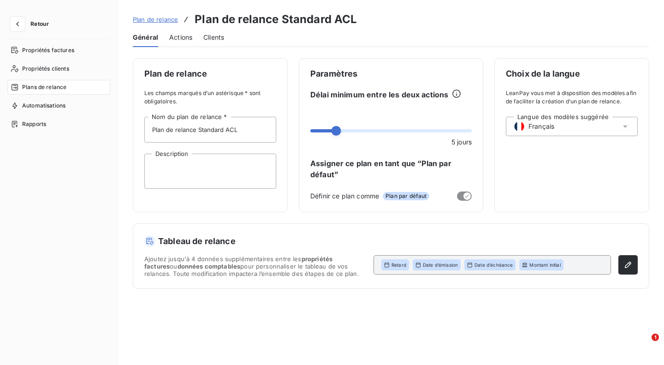
click at [158, 15] on link "Plan de relance" at bounding box center [155, 19] width 45 height 9
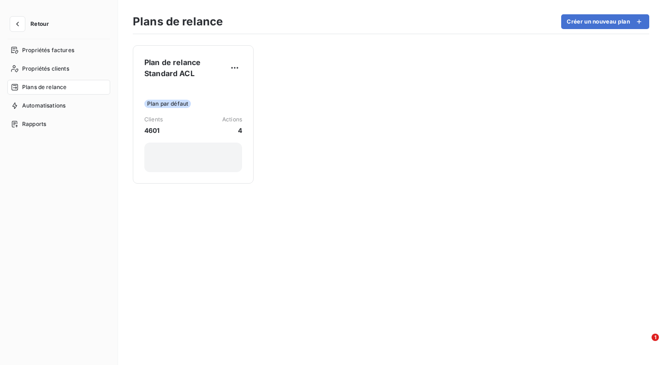
click at [234, 69] on html "Retour Propriétés factures Propriétés clients Plans de relance Automatisations …" at bounding box center [332, 182] width 664 height 365
click at [276, 86] on html "Retour Propriétés factures Propriétés clients Plans de relance Automatisations …" at bounding box center [332, 182] width 664 height 365
click at [18, 25] on icon "button" at bounding box center [17, 24] width 3 height 5
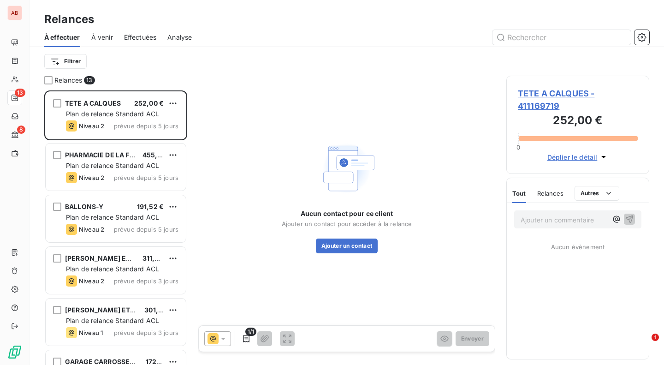
scroll to position [267, 136]
click at [643, 38] on icon "button" at bounding box center [641, 37] width 9 height 9
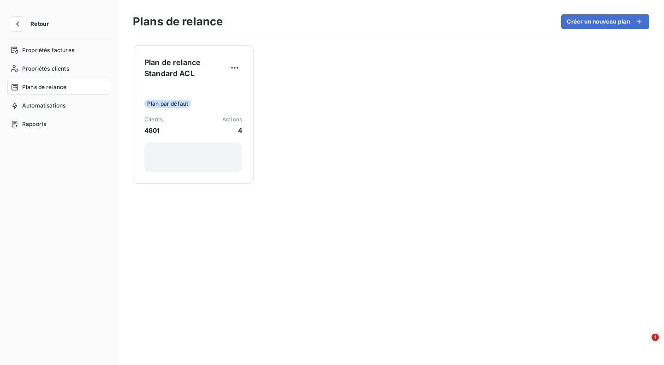
click at [66, 110] on div "Automatisations" at bounding box center [58, 105] width 103 height 15
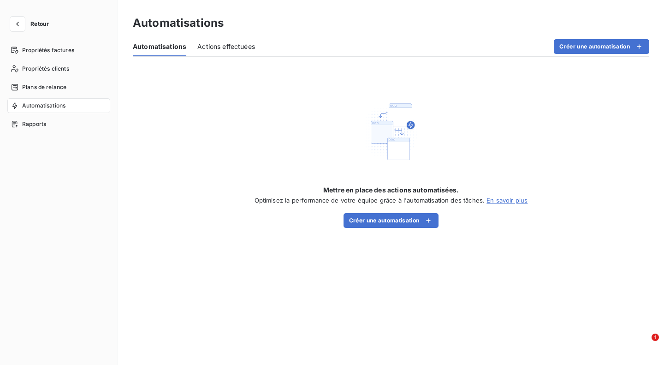
click at [62, 88] on span "Plans de relance" at bounding box center [44, 87] width 44 height 8
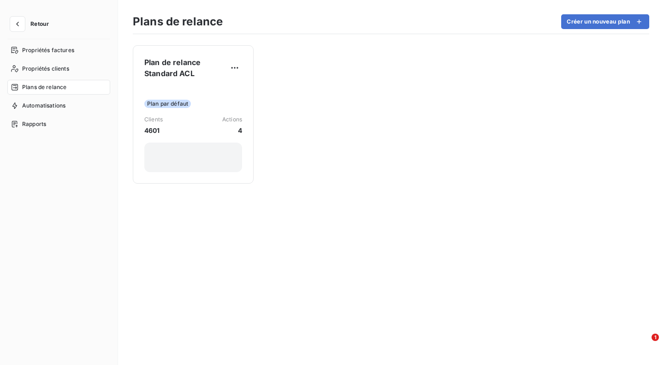
click at [65, 69] on span "Propriétés clients" at bounding box center [45, 69] width 47 height 8
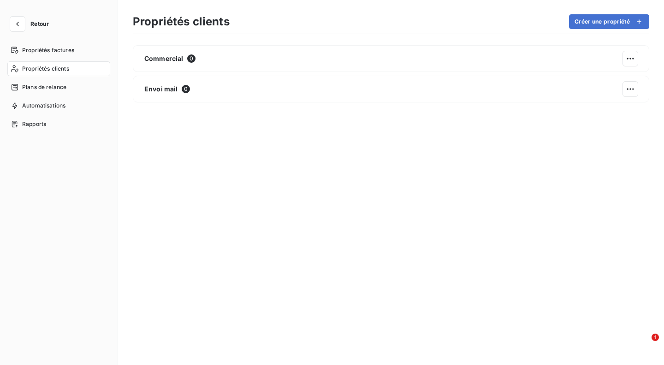
click at [63, 48] on span "Propriétés factures" at bounding box center [48, 50] width 52 height 8
click at [21, 20] on icon "button" at bounding box center [17, 23] width 9 height 9
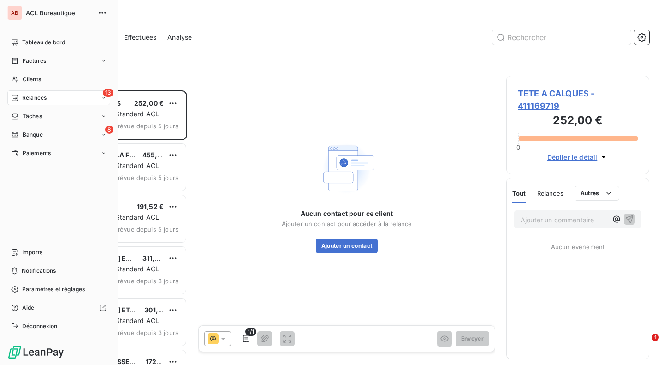
click at [25, 98] on span "Relances" at bounding box center [34, 98] width 24 height 8
click at [33, 154] on span "Effectuées" at bounding box center [36, 153] width 29 height 8
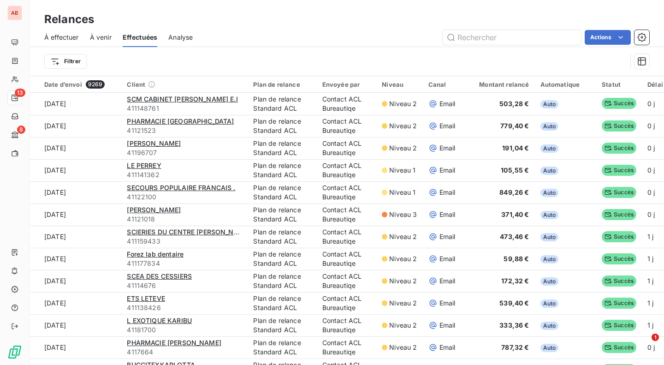
click at [100, 37] on span "À venir" at bounding box center [101, 37] width 22 height 9
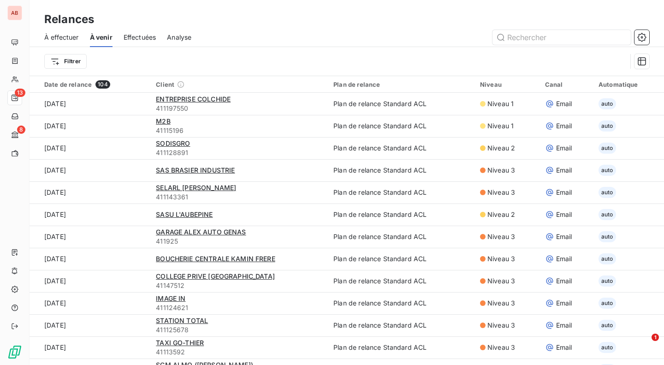
click at [49, 38] on span "À effectuer" at bounding box center [61, 37] width 35 height 9
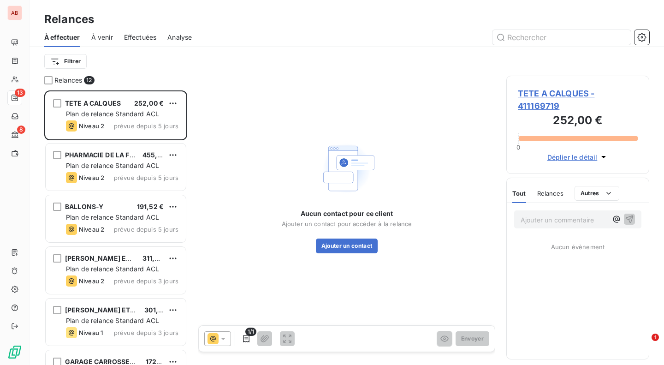
scroll to position [267, 136]
click at [644, 32] on button "button" at bounding box center [641, 37] width 15 height 15
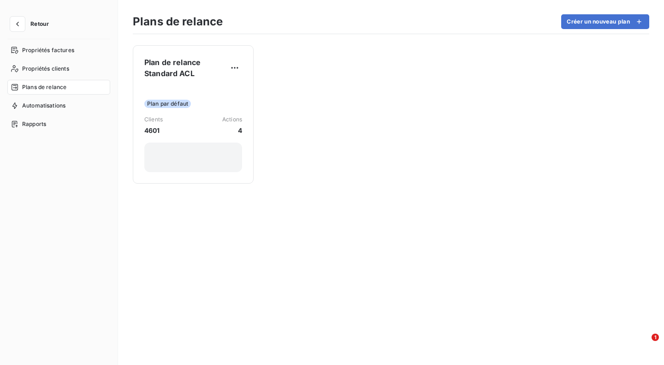
click at [199, 126] on div "Clients 4601 Actions 4" at bounding box center [193, 125] width 98 height 20
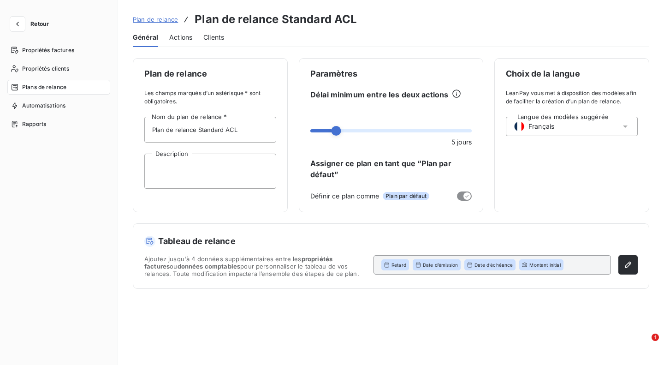
click at [178, 35] on span "Actions" at bounding box center [180, 37] width 23 height 9
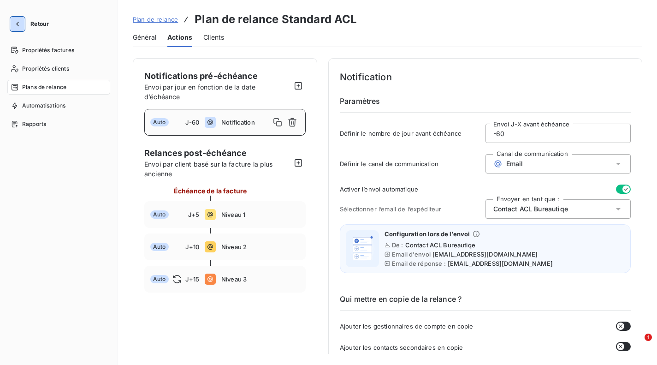
click at [22, 26] on icon "button" at bounding box center [17, 23] width 9 height 9
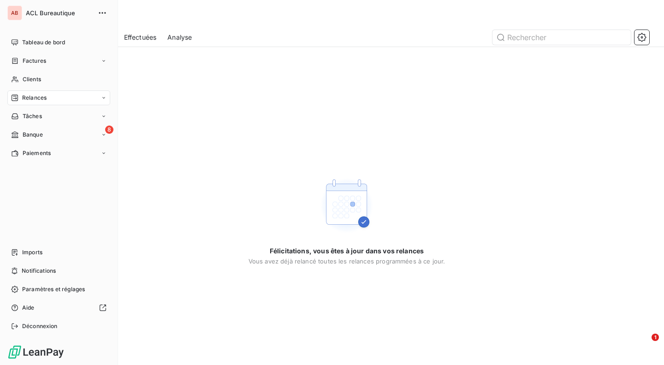
click at [51, 130] on div "8 Banque" at bounding box center [58, 134] width 103 height 15
click at [57, 151] on span "Opérations à associer" at bounding box center [51, 153] width 58 height 8
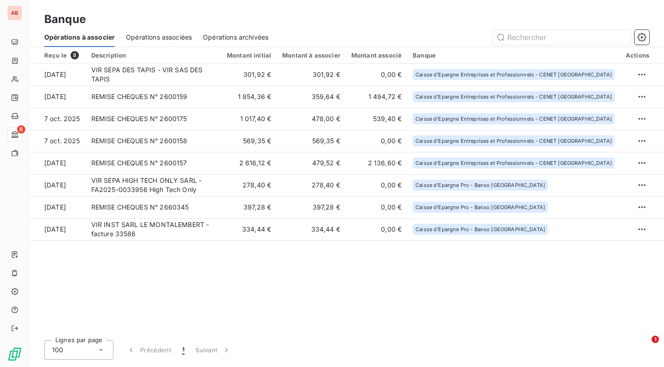
click at [352, 275] on div "Reçu le 8 Description Montant initial Montant à associer Montant associé Banque…" at bounding box center [346, 190] width 634 height 286
